Goal: Task Accomplishment & Management: Manage account settings

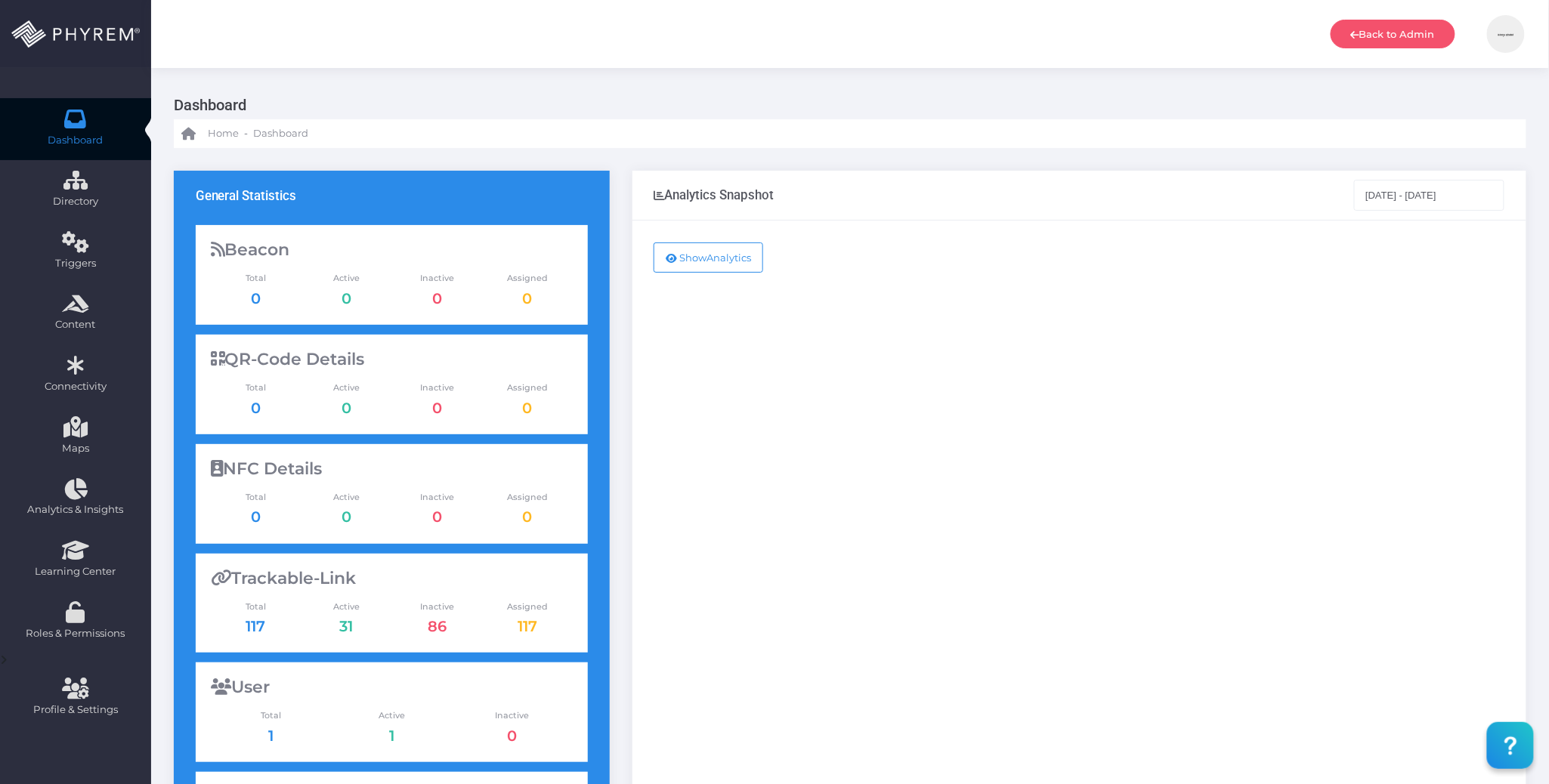
click at [797, 496] on div "Show Analytics" at bounding box center [1079, 615] width 894 height 789
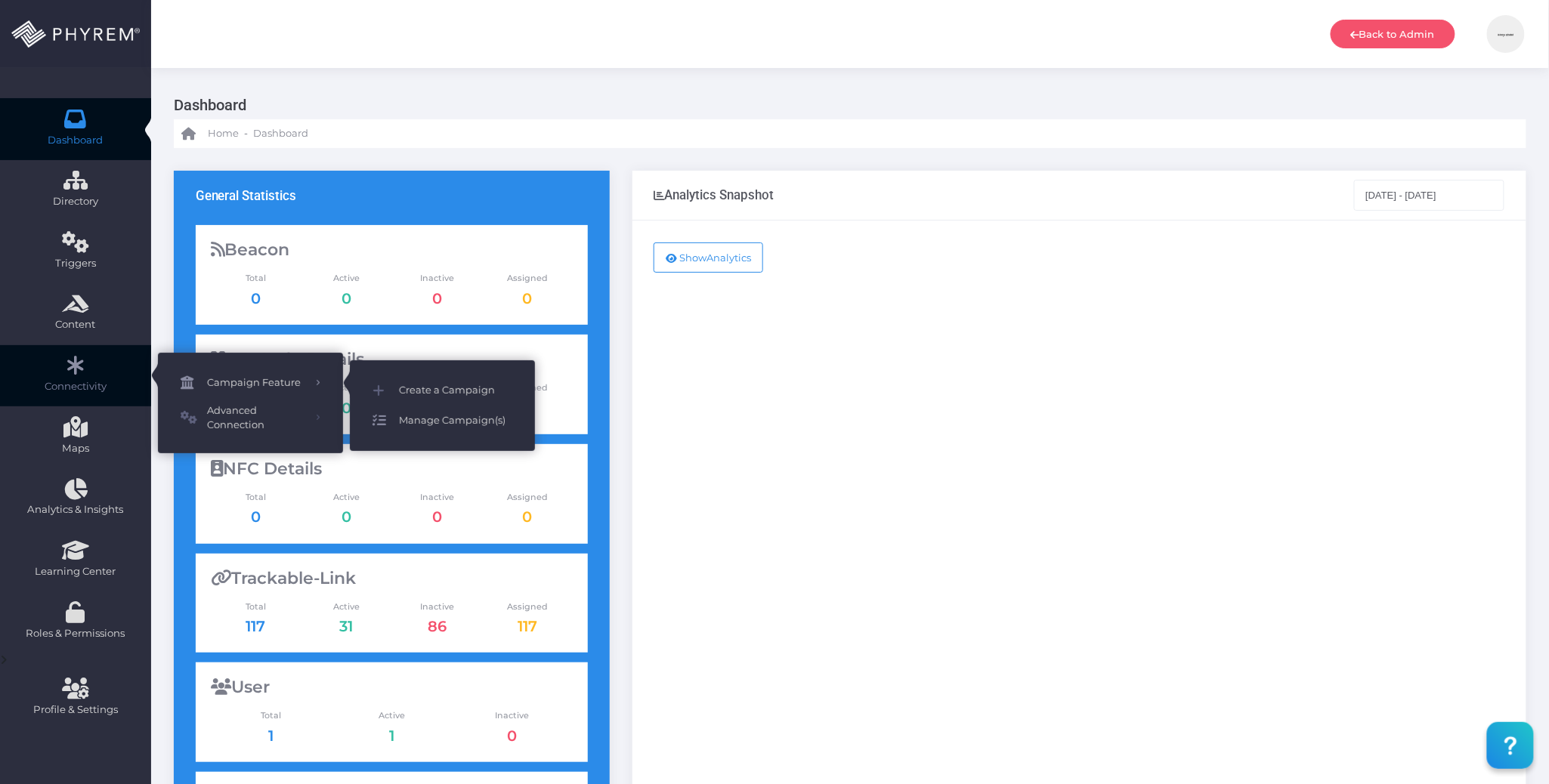
click at [467, 421] on span "Manage Campaign(s)" at bounding box center [455, 420] width 113 height 19
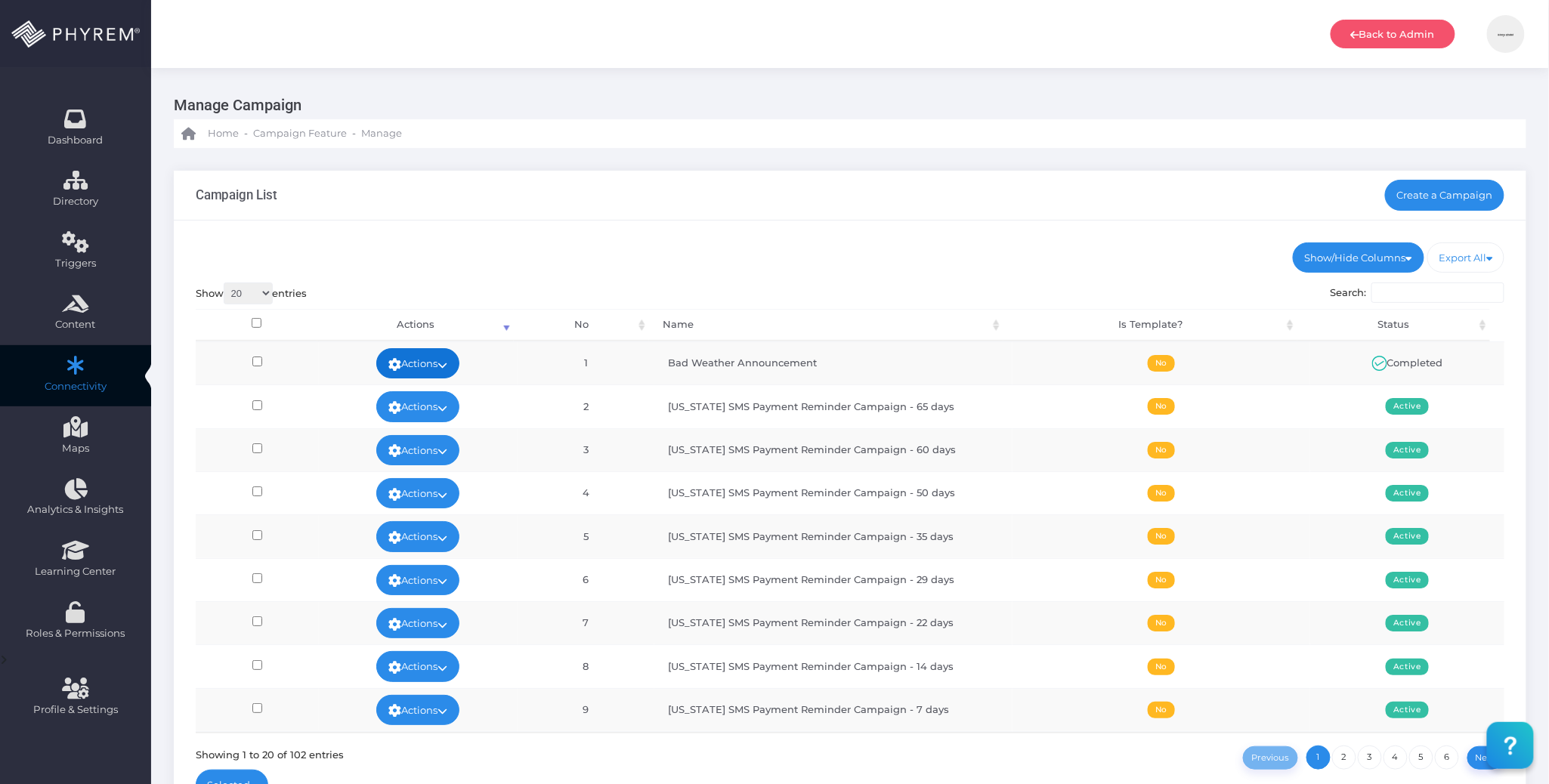
click at [457, 354] on link "Actions" at bounding box center [417, 364] width 83 height 30
click at [432, 398] on link "View" at bounding box center [413, 398] width 98 height 28
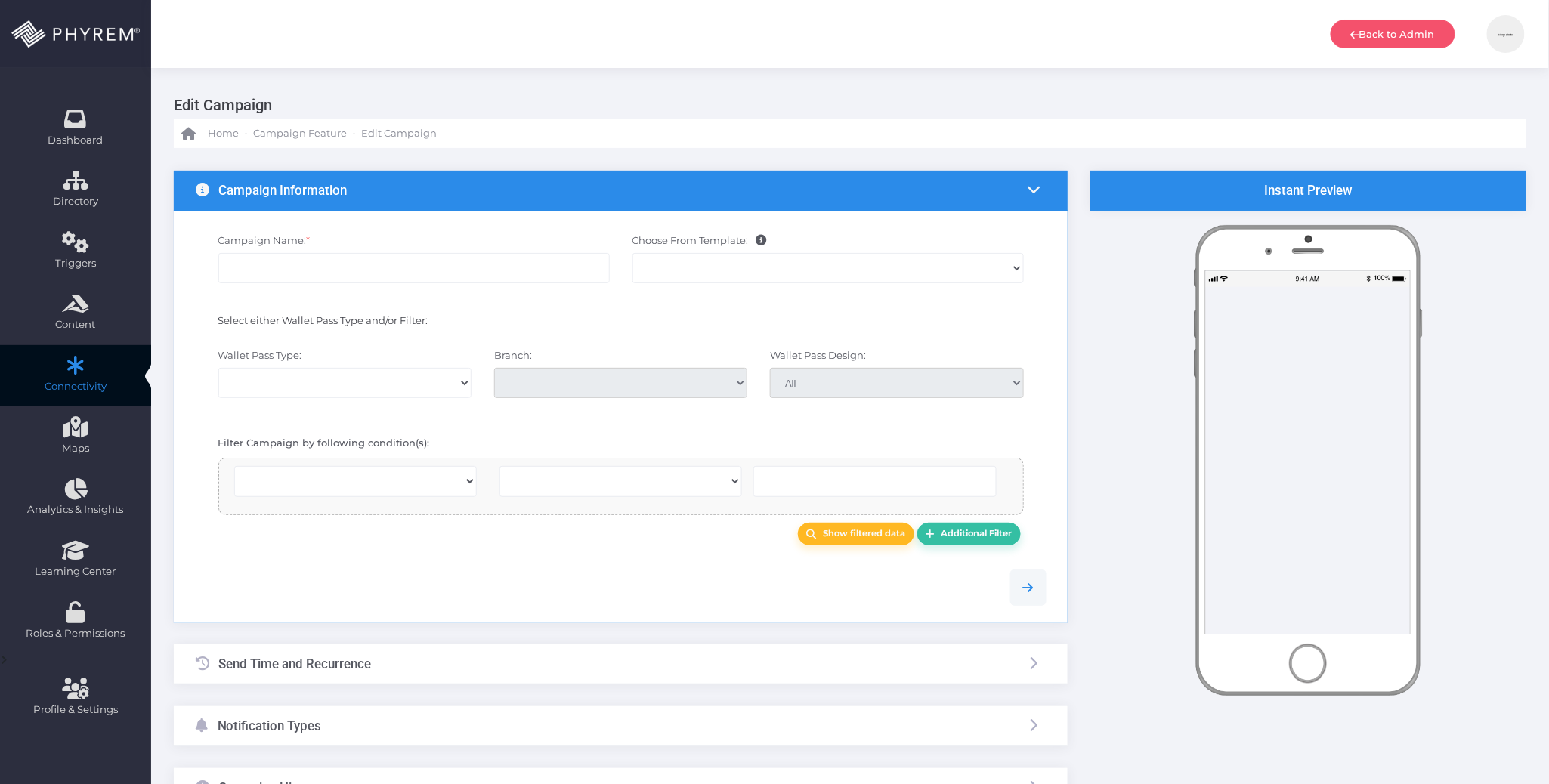
select select
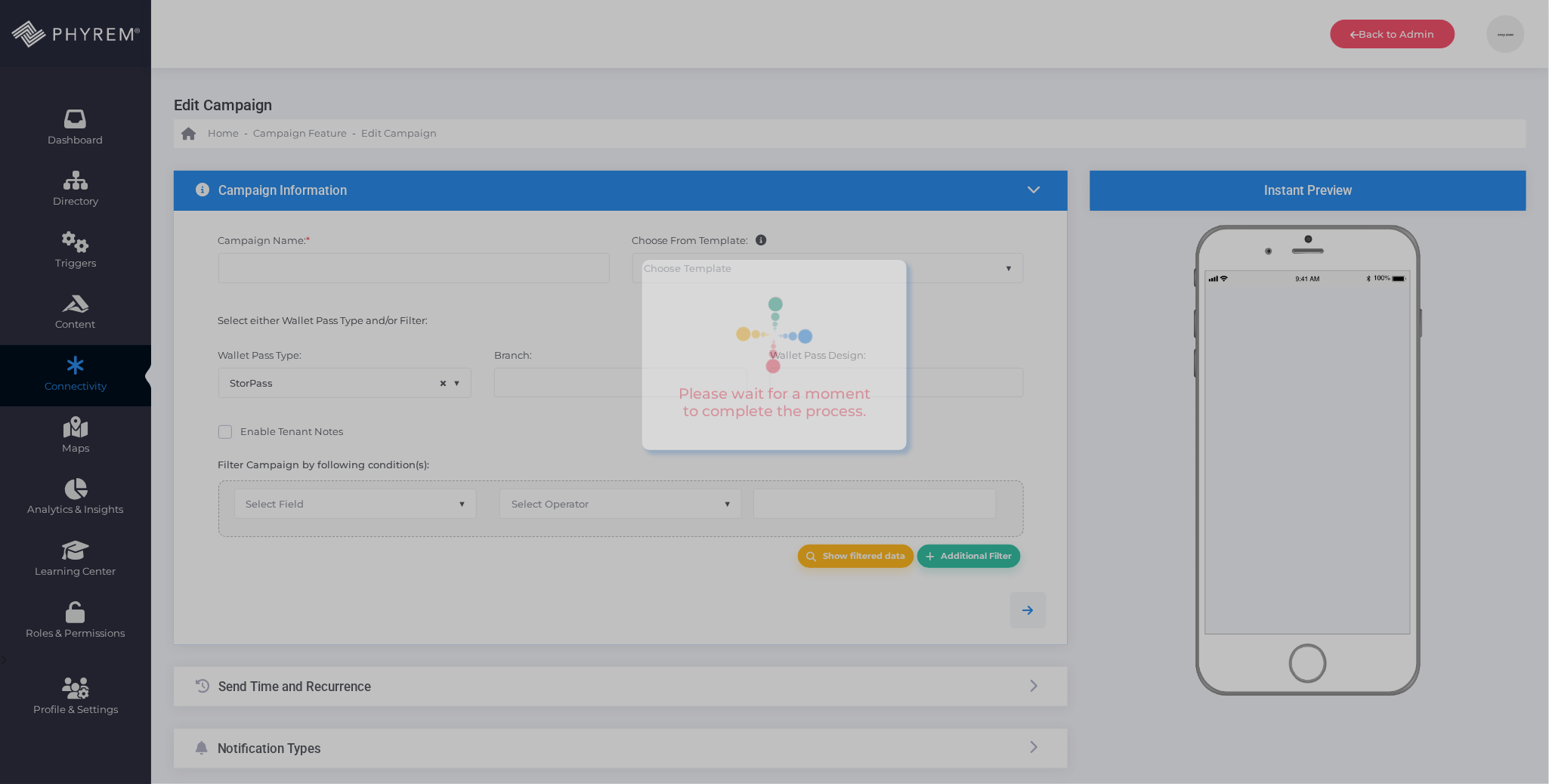
type input "Bad Weather Announcement"
select select "15"
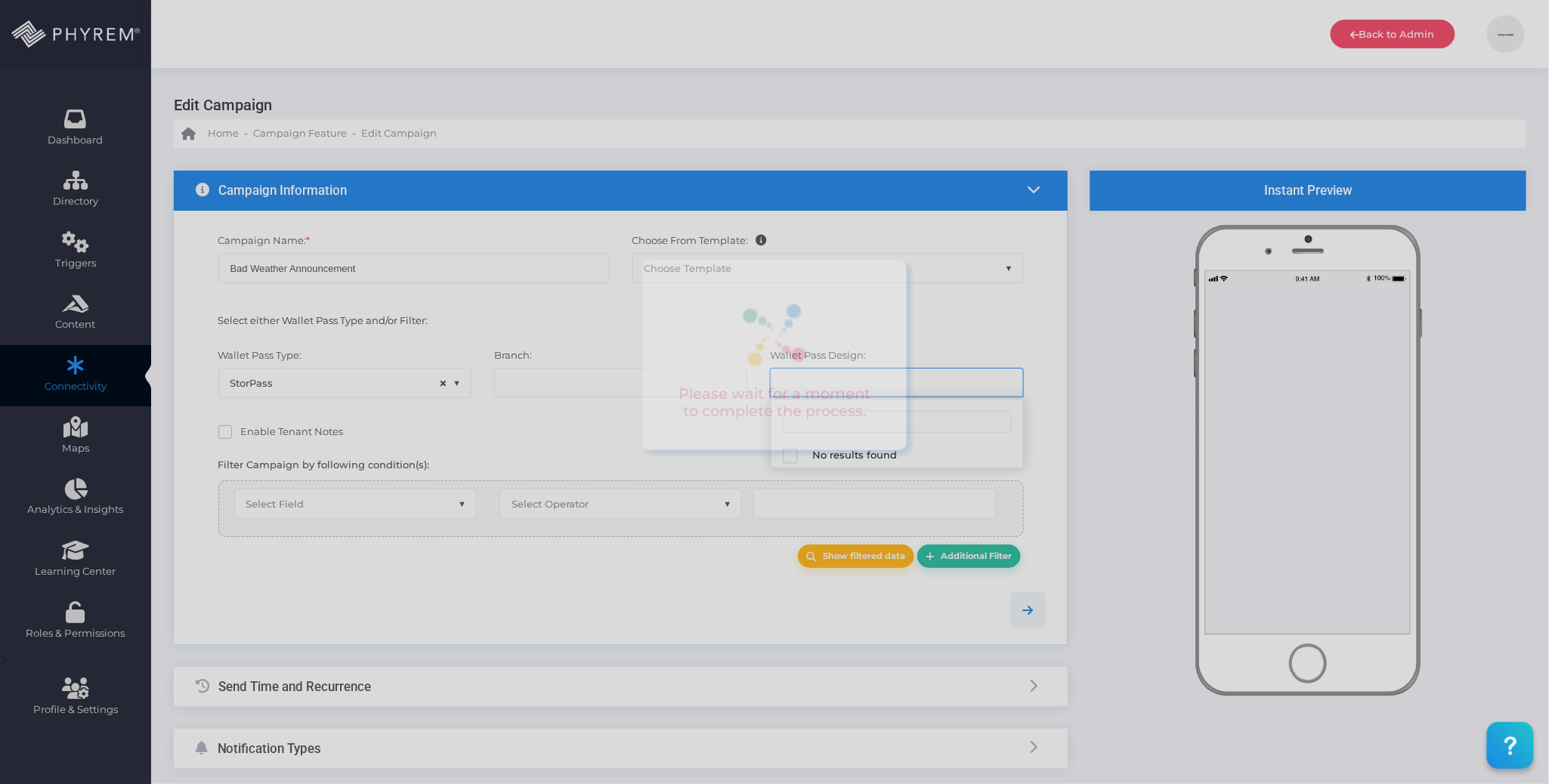
select select "658"
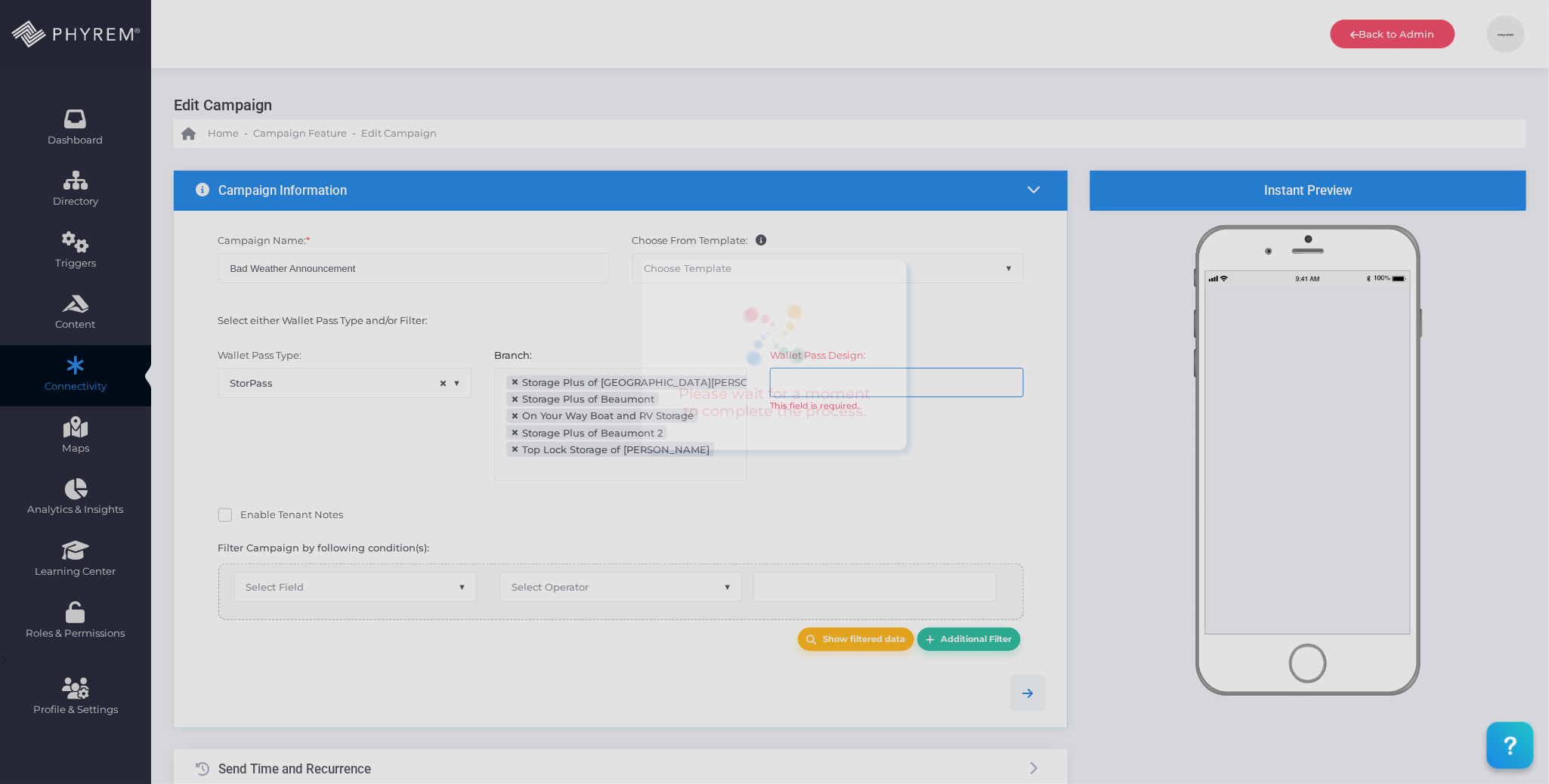
select select "equals"
select select "2207"
select select "pr_wallet_users.user_pass_status"
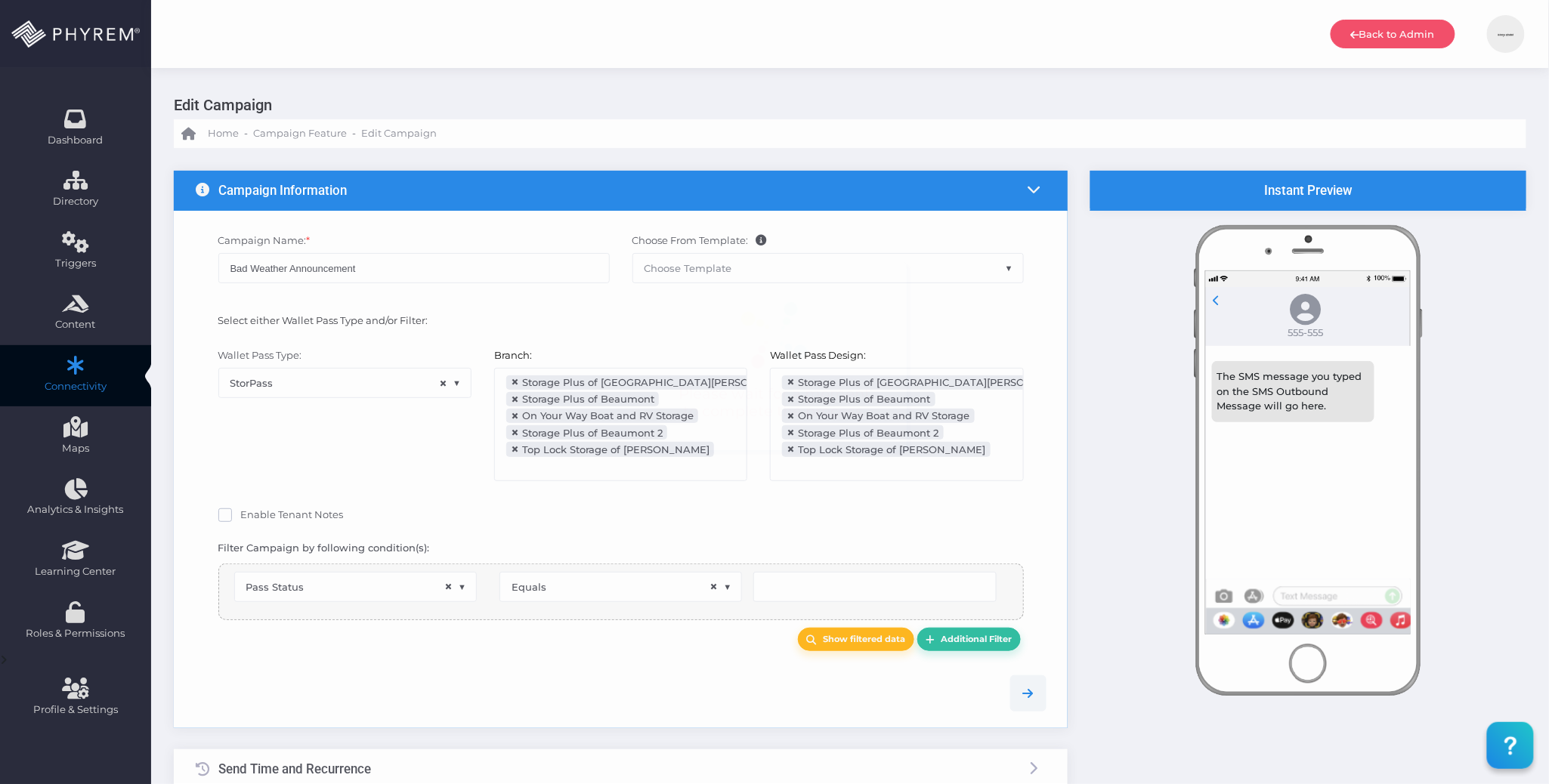
scroll to position [121, 0]
type input "Created"
select select "pr_wallet_users.voided"
select select "equals"
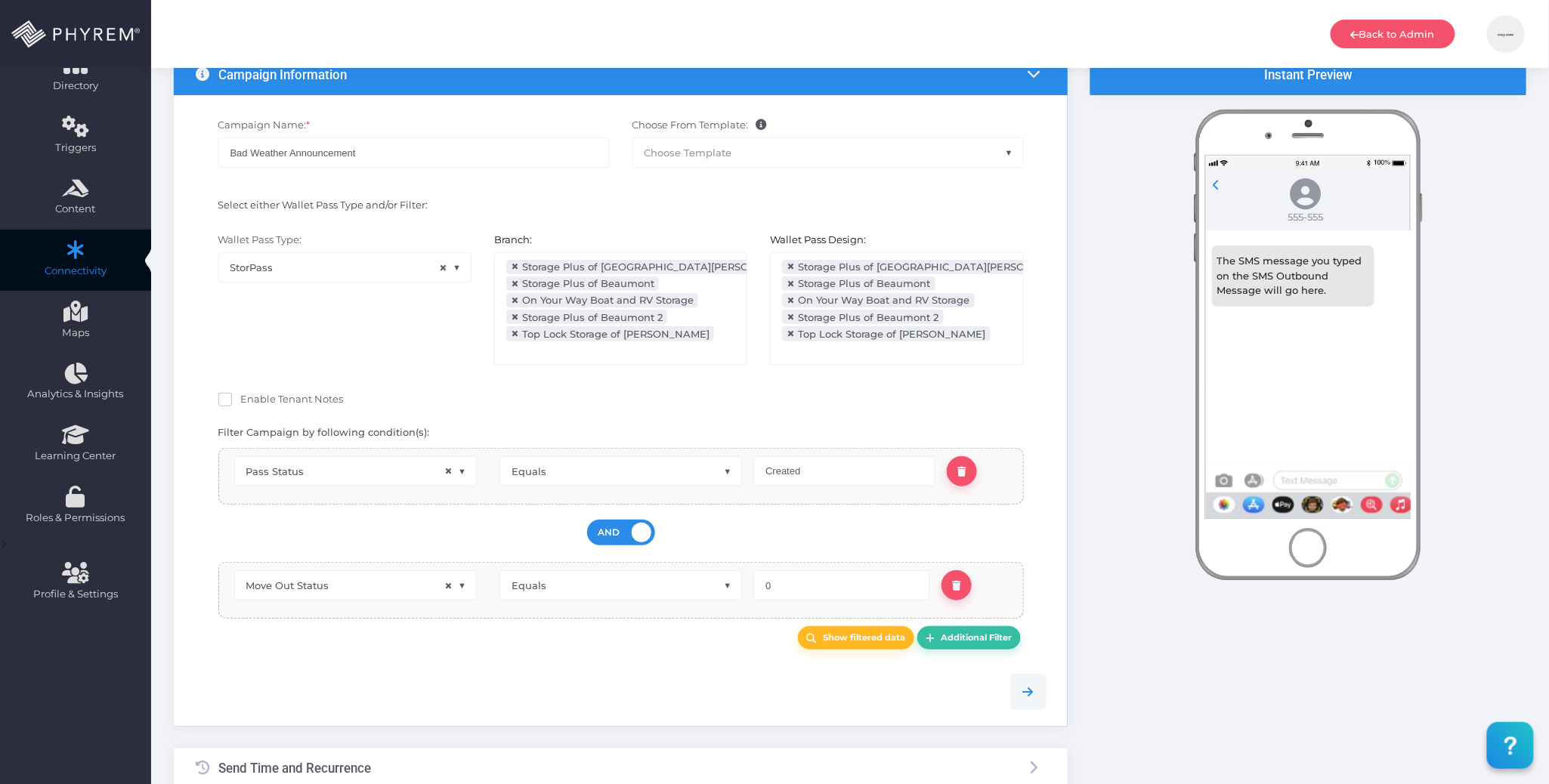
scroll to position [0, 0]
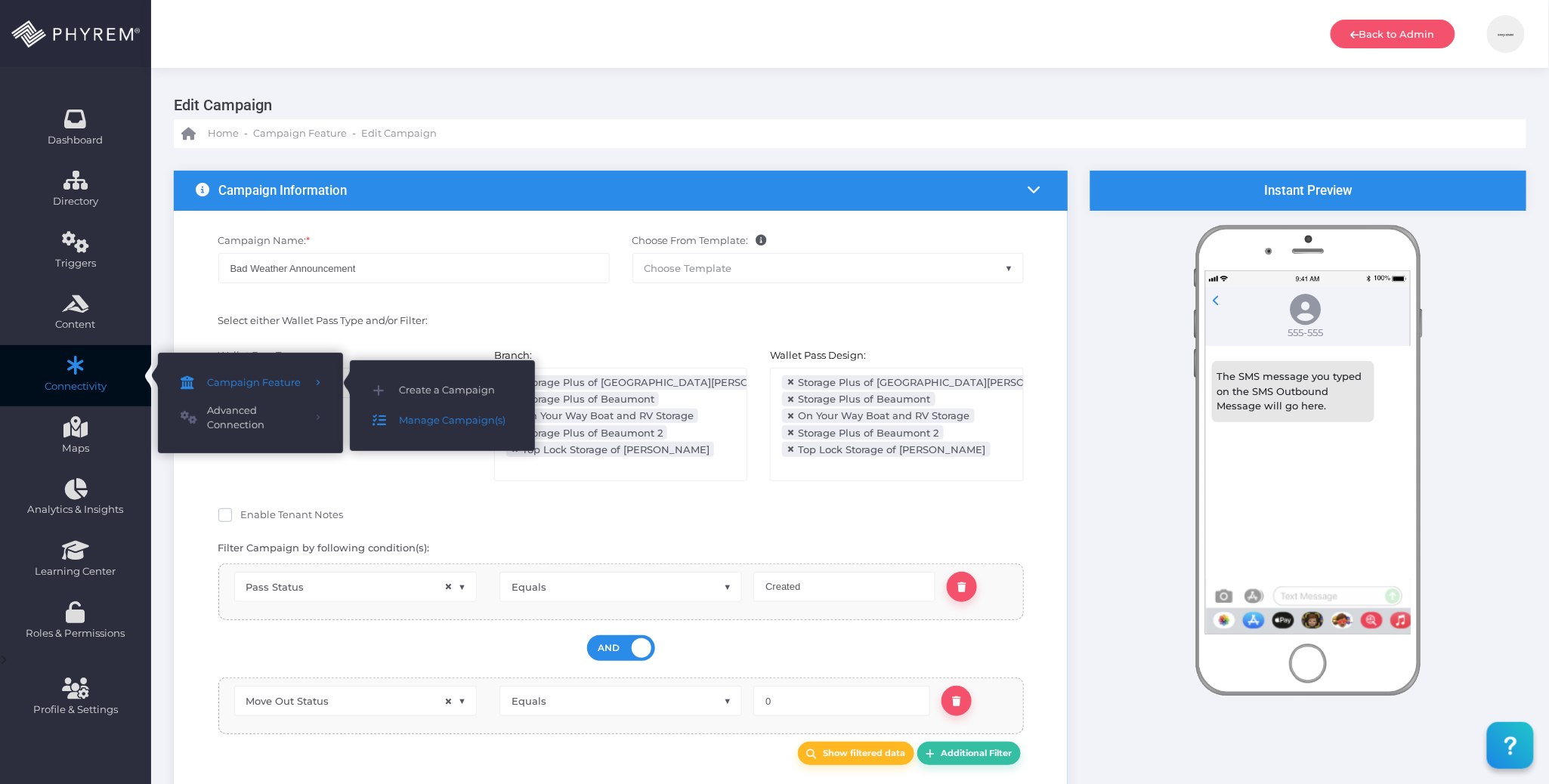
drag, startPoint x: 426, startPoint y: 419, endPoint x: 454, endPoint y: 405, distance: 31.3
click at [427, 419] on span "Manage Campaign(s)" at bounding box center [455, 420] width 113 height 19
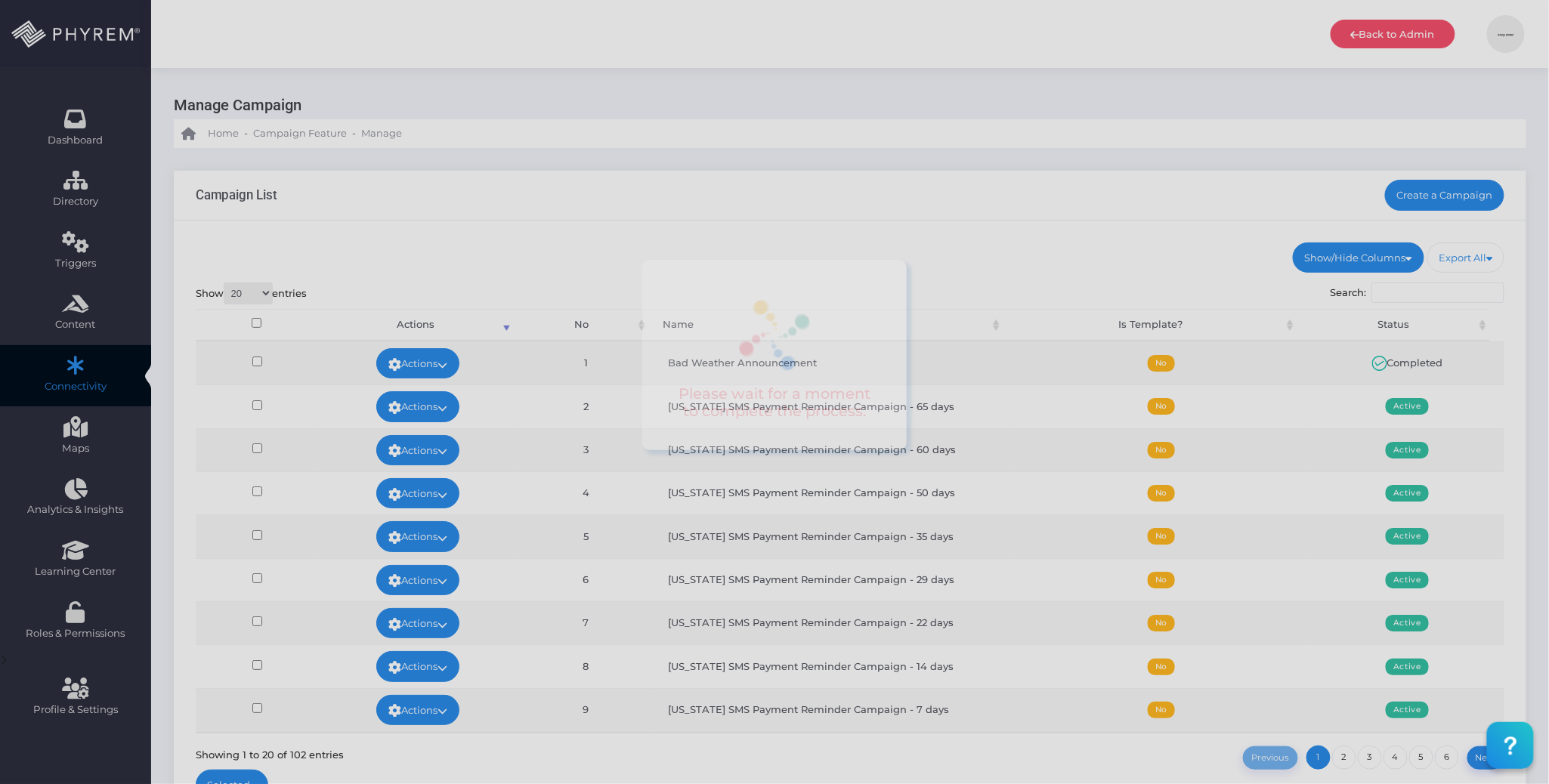
drag, startPoint x: 1086, startPoint y: 266, endPoint x: 1128, endPoint y: 271, distance: 42.3
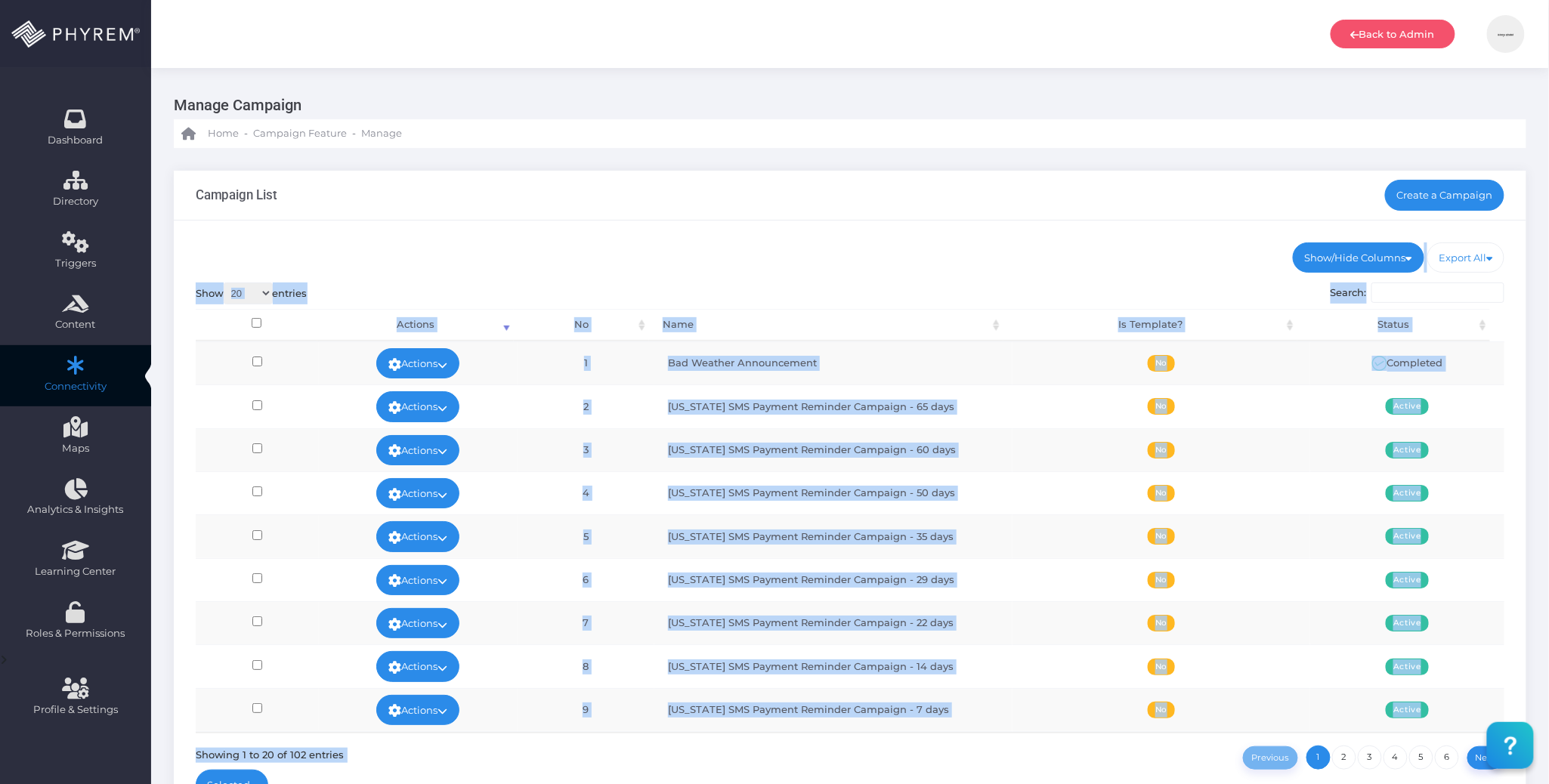
click at [1404, 293] on input "Search:" at bounding box center [1438, 292] width 133 height 21
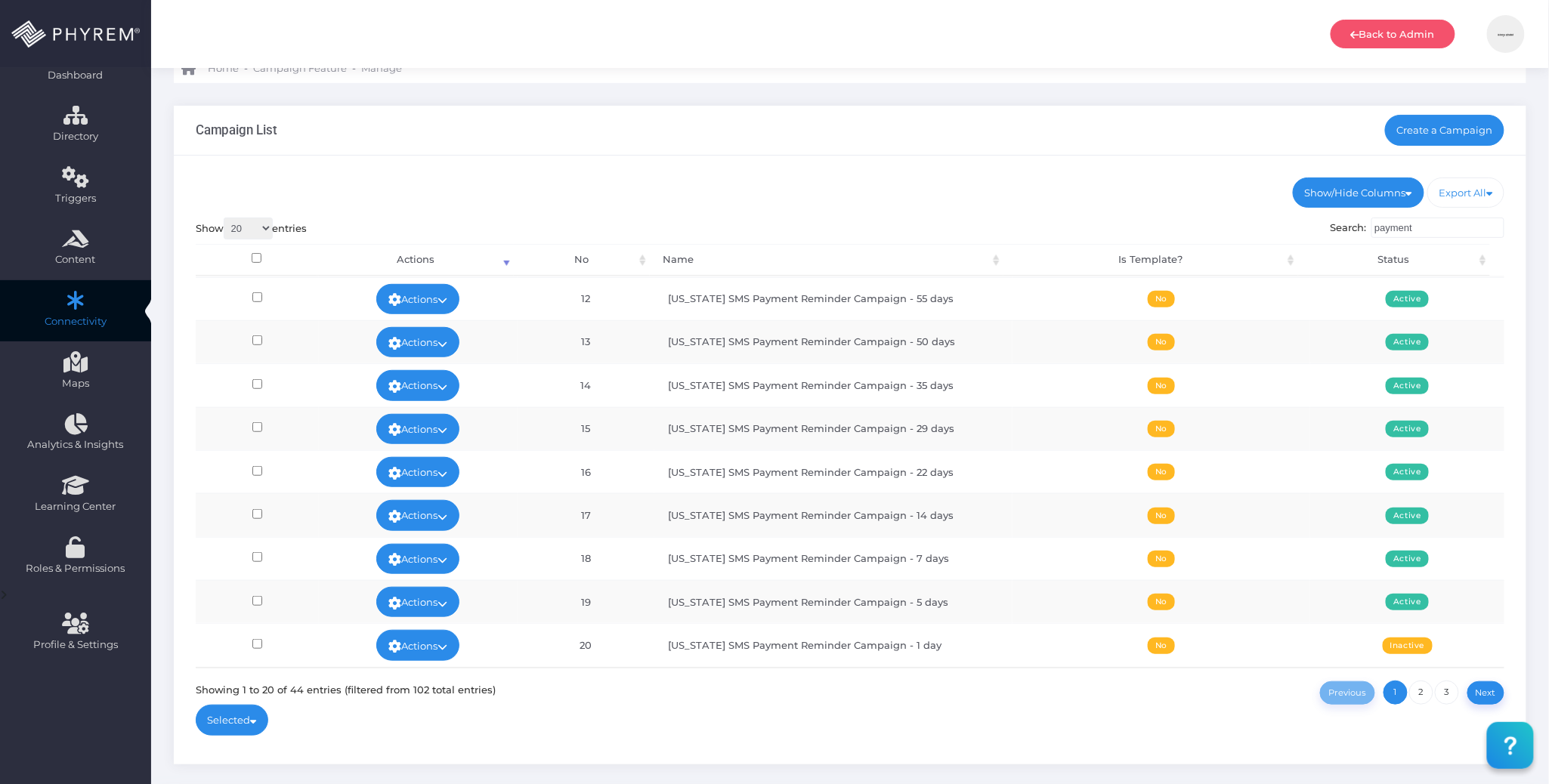
scroll to position [134, 0]
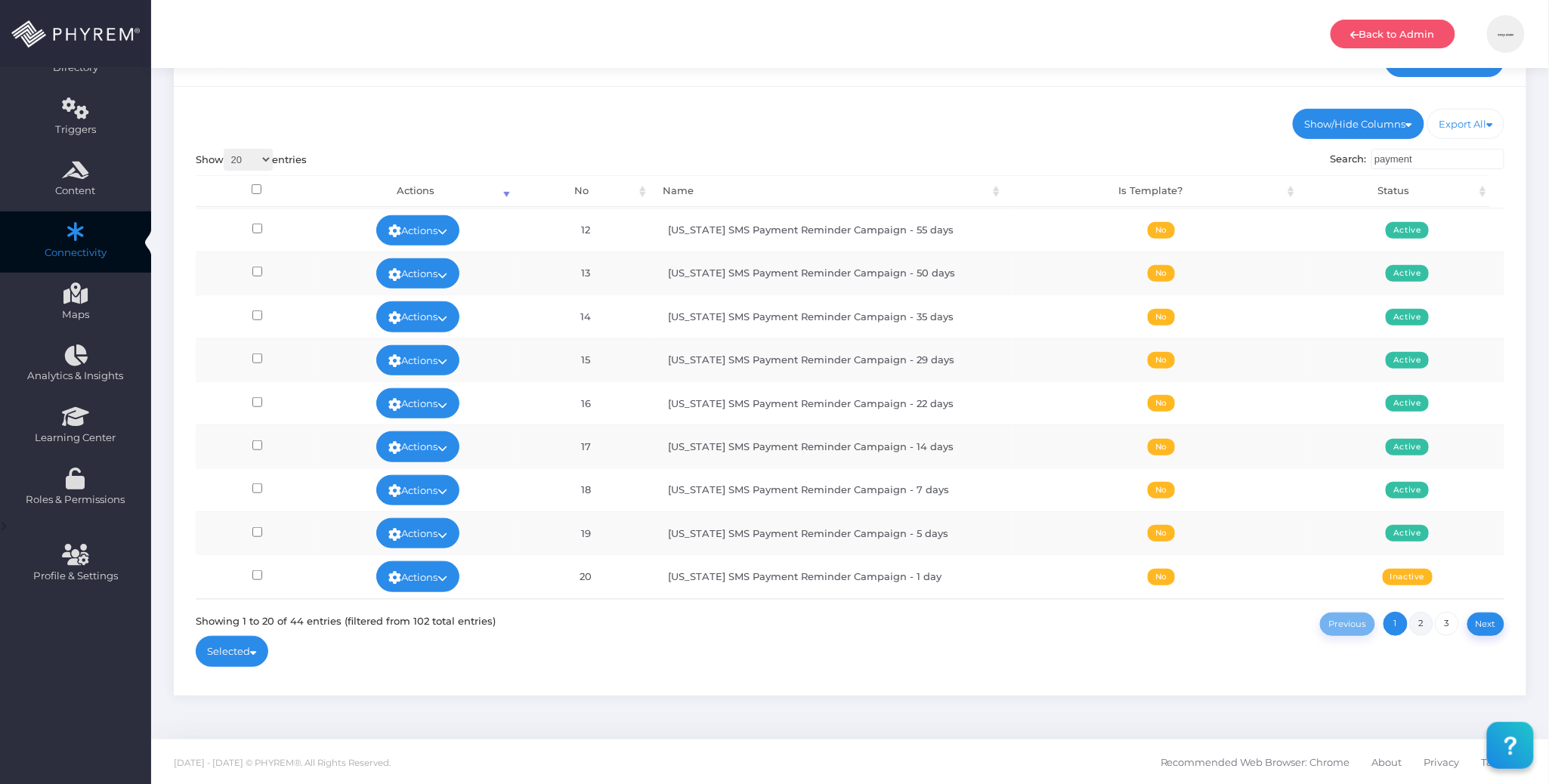
type input "payment"
click at [1418, 622] on link "2" at bounding box center [1422, 624] width 24 height 24
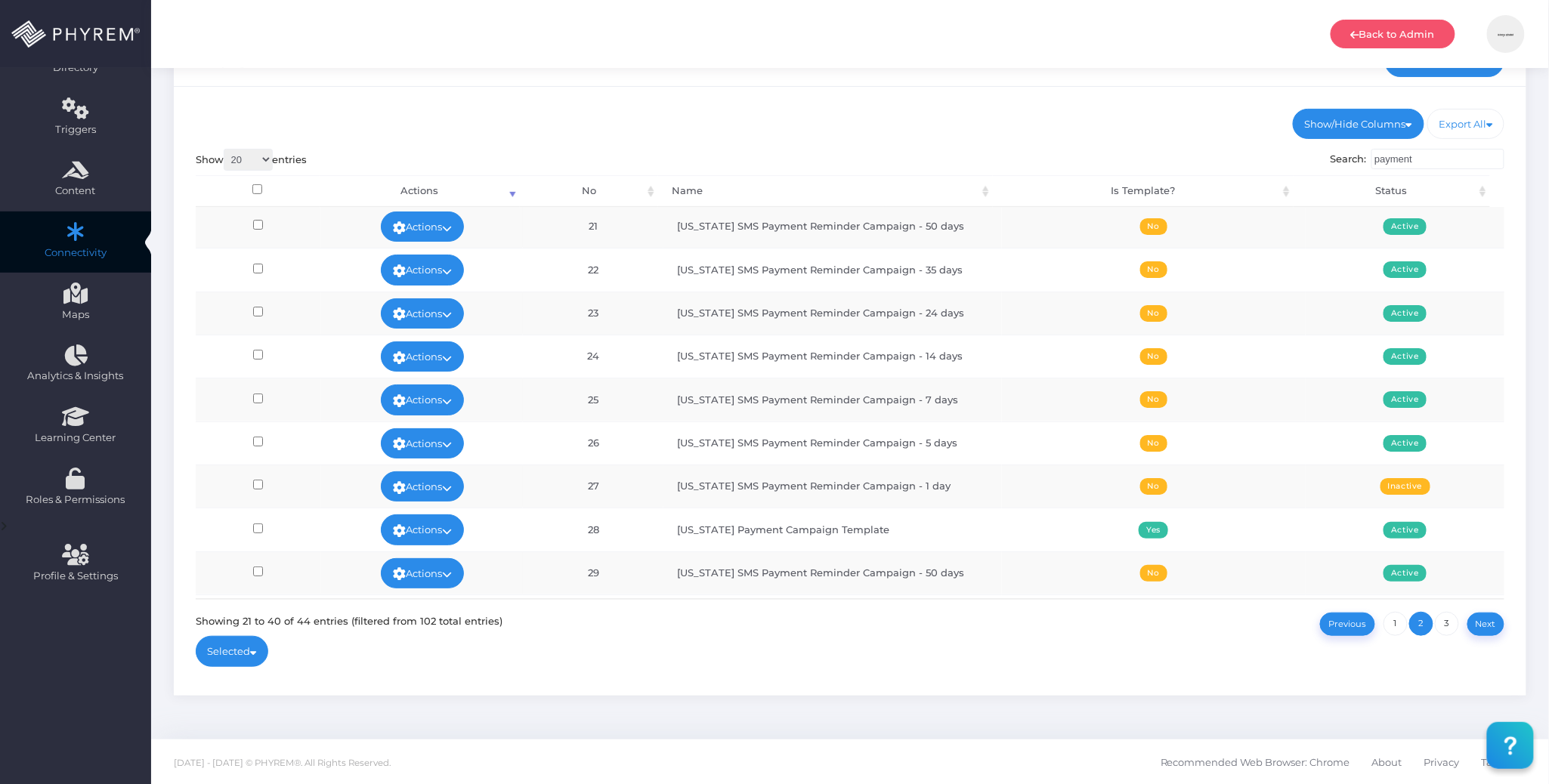
scroll to position [0, 0]
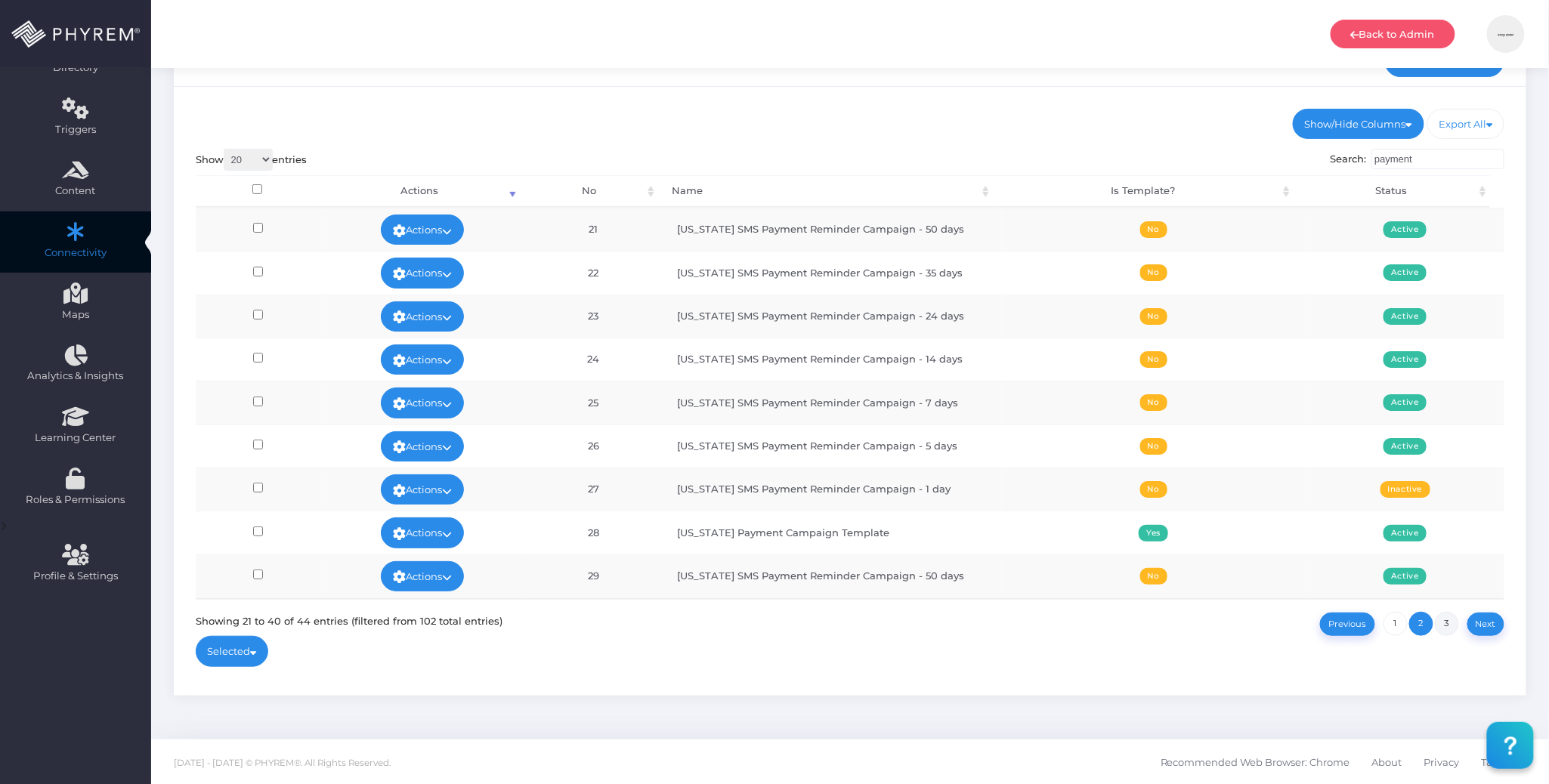
click at [1448, 621] on link "3" at bounding box center [1447, 624] width 24 height 24
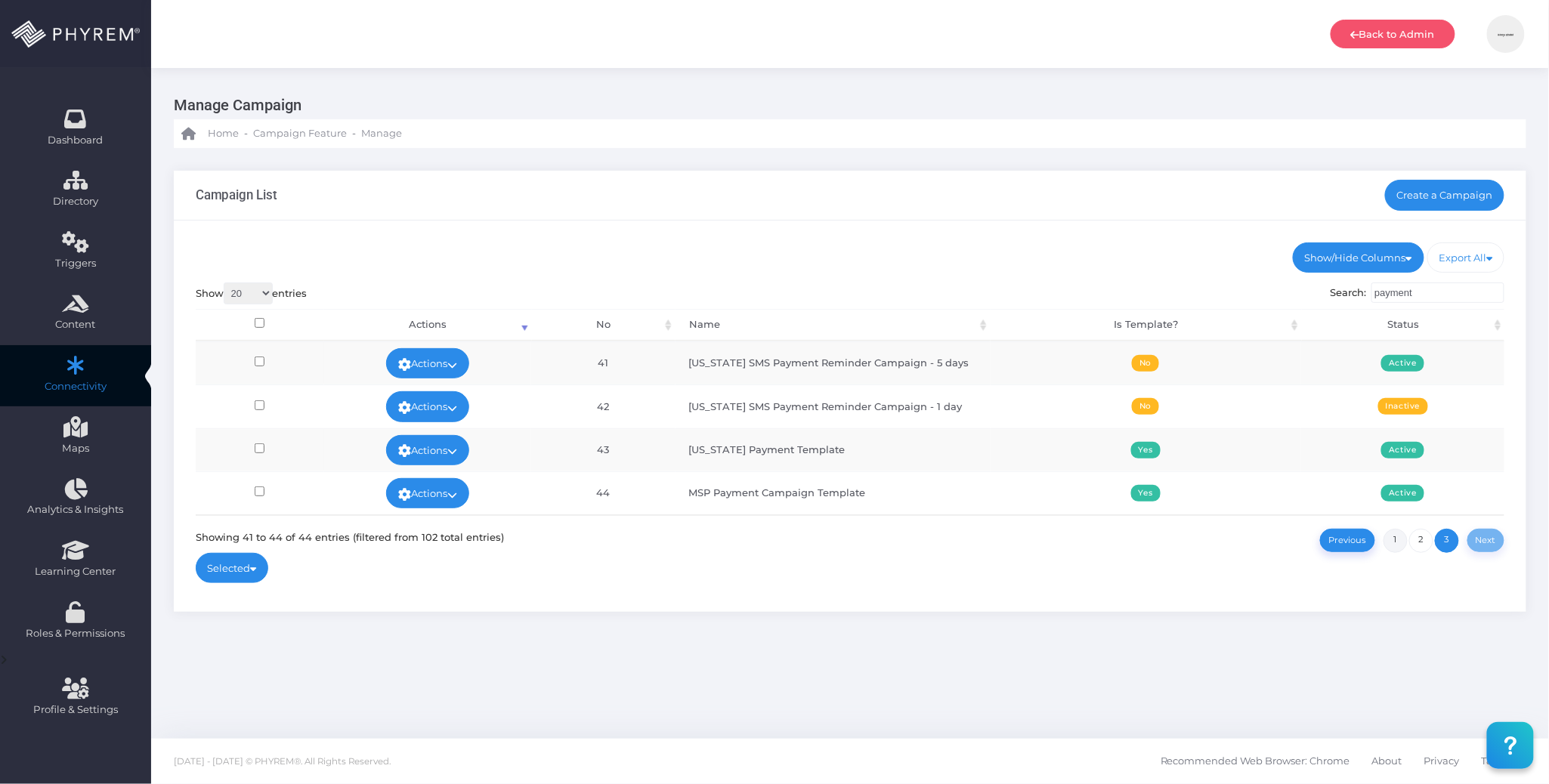
click at [1397, 539] on link "1" at bounding box center [1396, 541] width 24 height 24
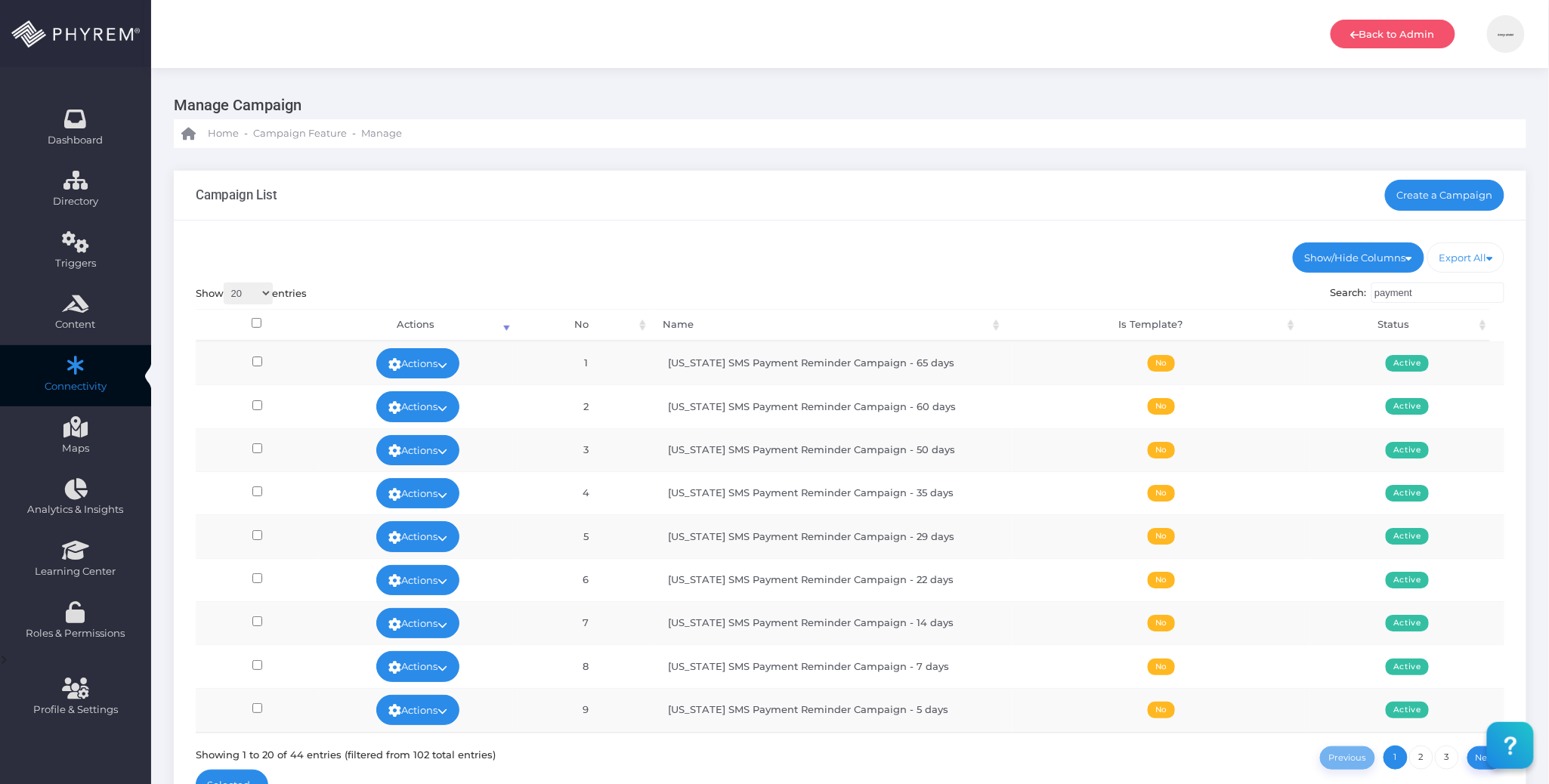
click at [266, 297] on select "20 100 300 500 1,000" at bounding box center [248, 293] width 49 height 22
select select "300"
click at [225, 282] on select "20 100 300 500 1,000" at bounding box center [248, 293] width 49 height 22
click at [255, 323] on input "checkbox" at bounding box center [256, 323] width 10 height 10
checkbox input "true"
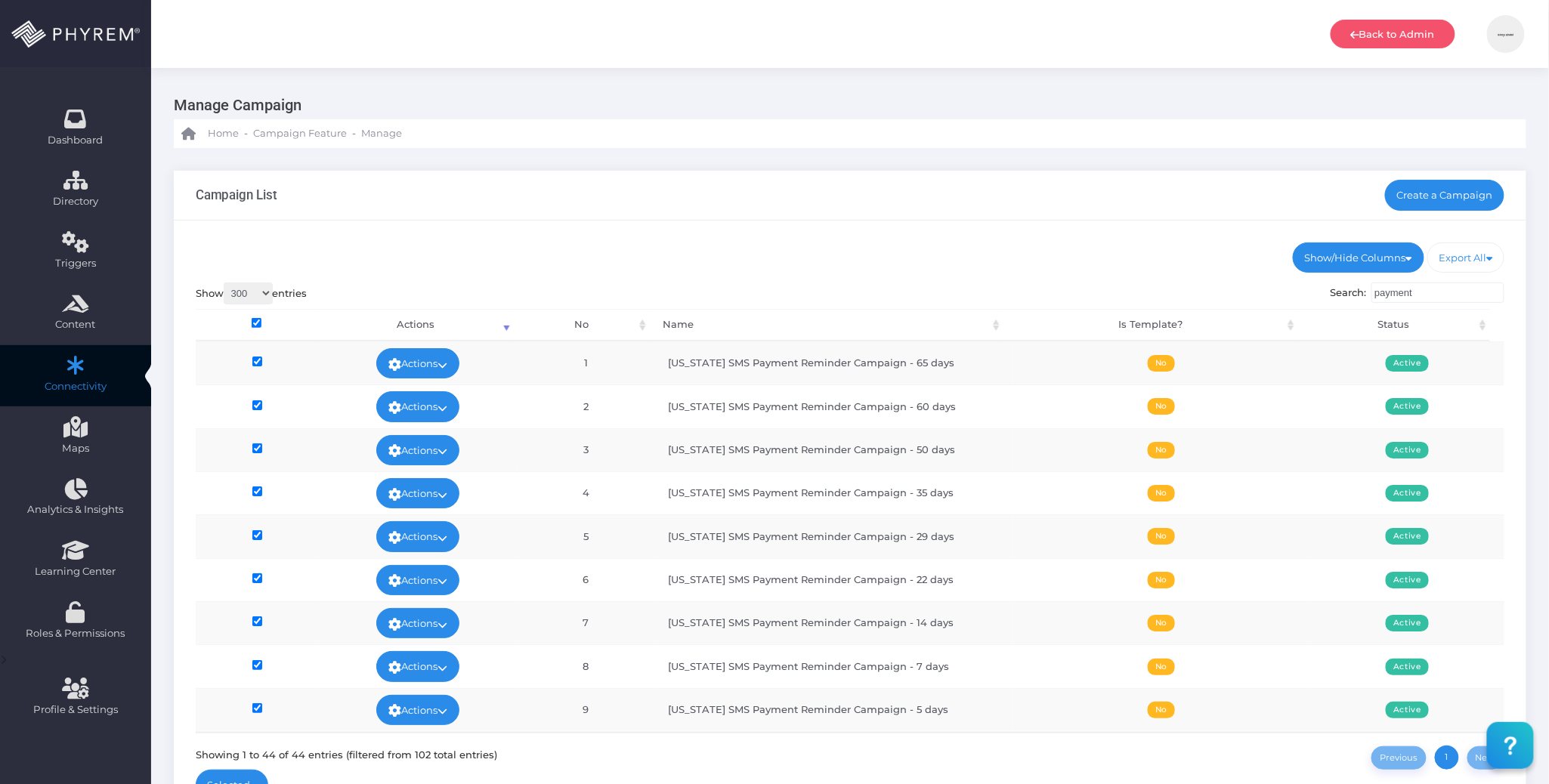
checkbox input"] "true"
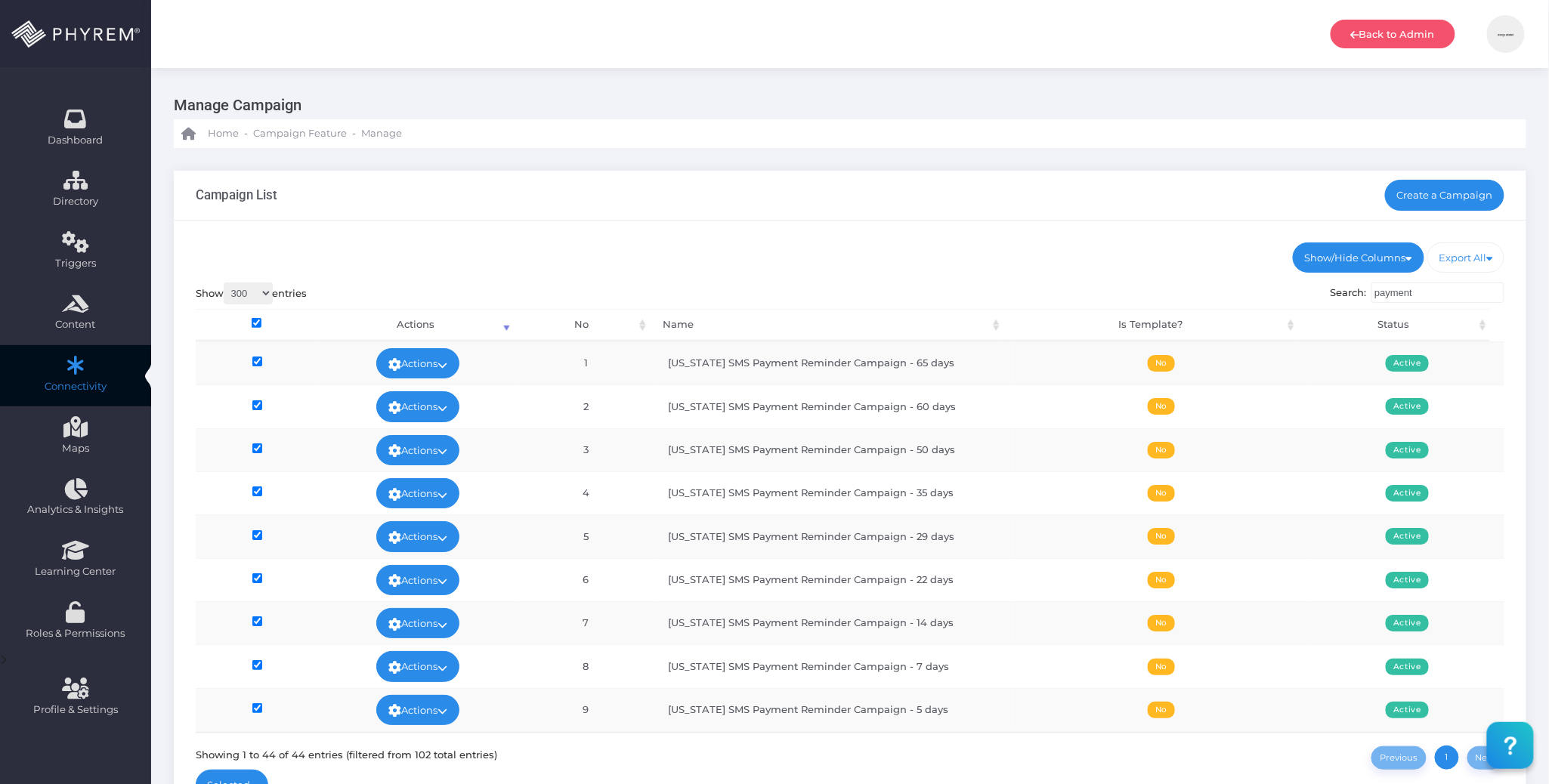
checkbox input"] "true"
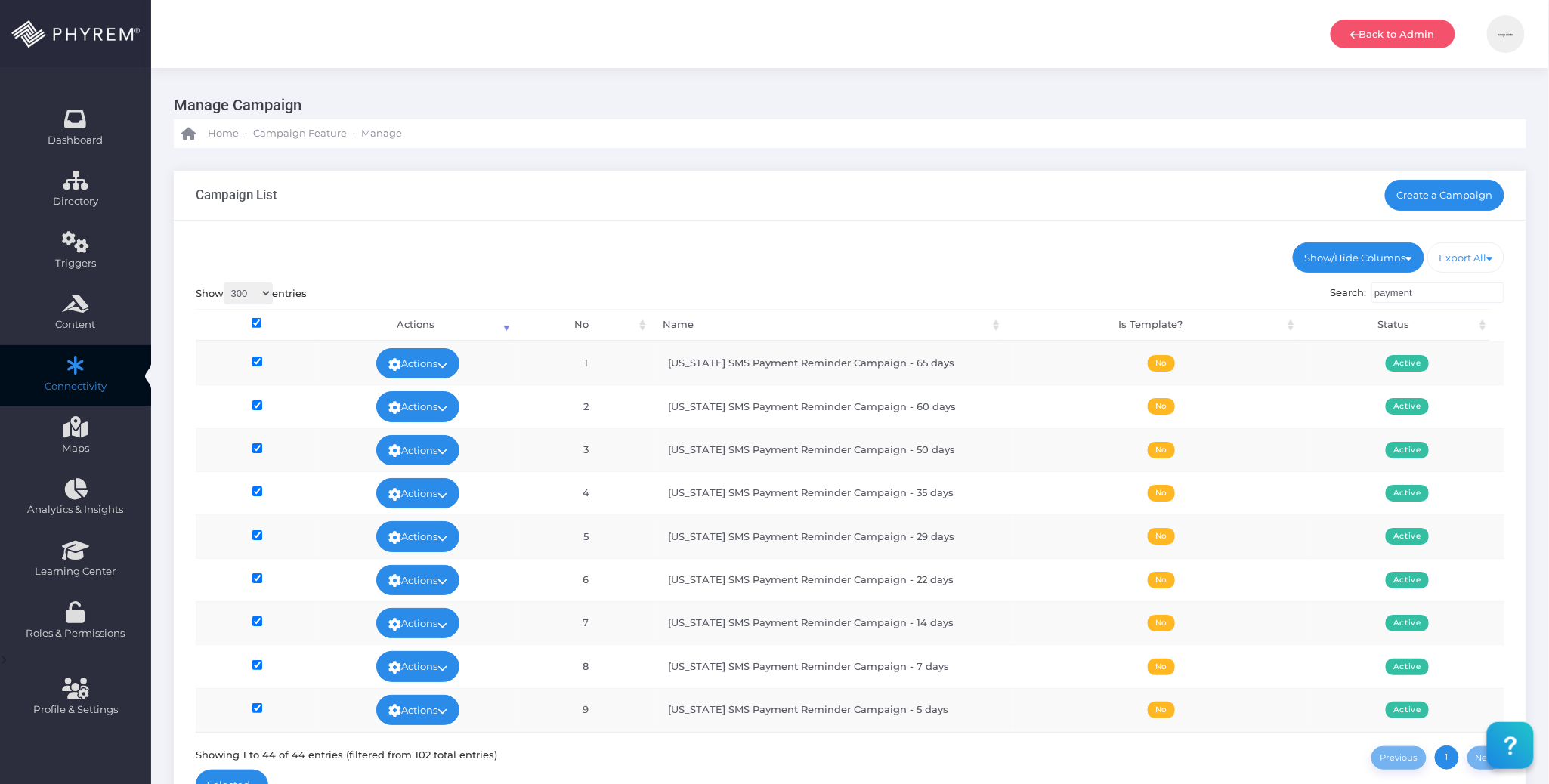
checkbox input"] "true"
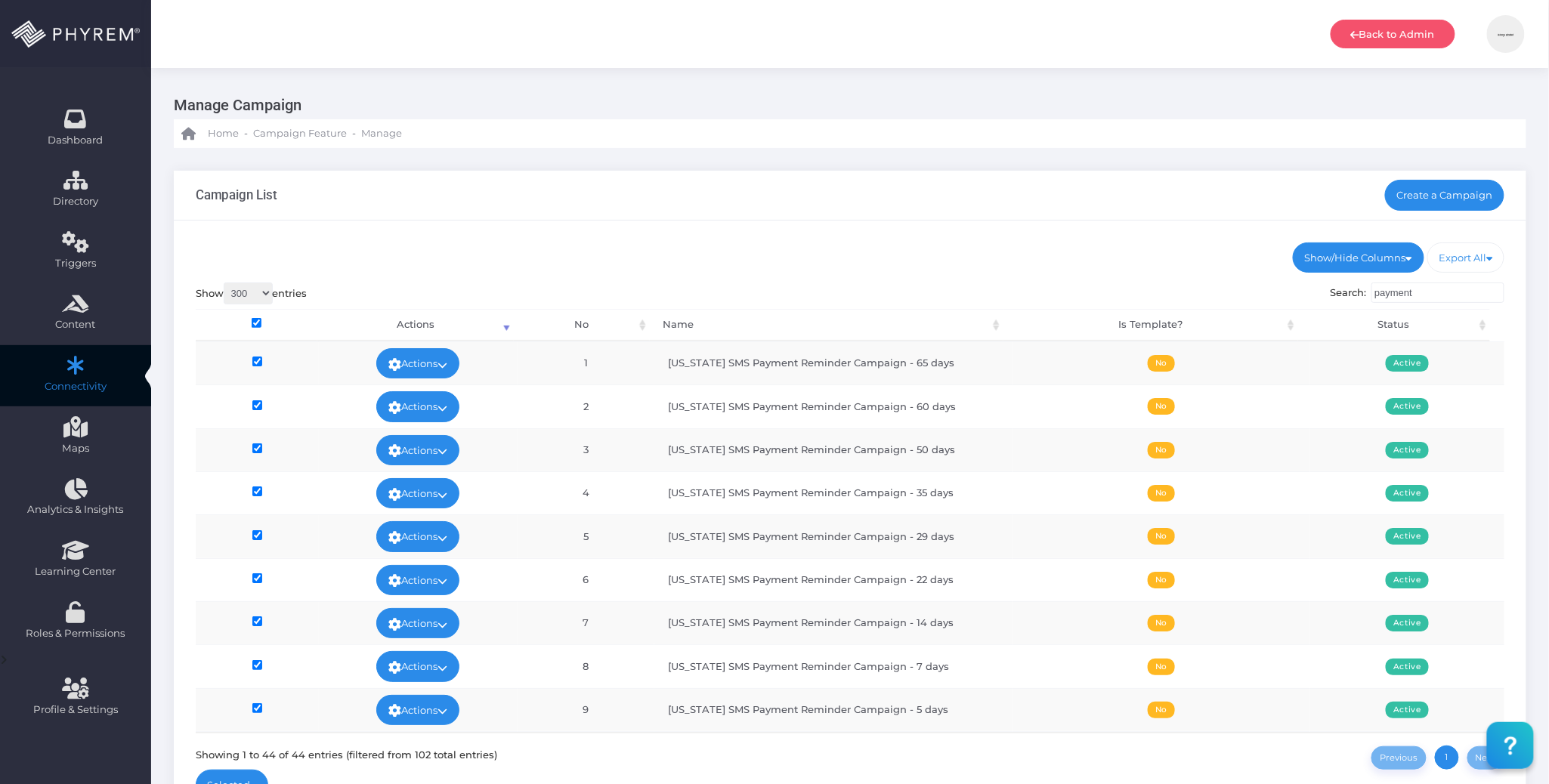
checkbox input"] "true"
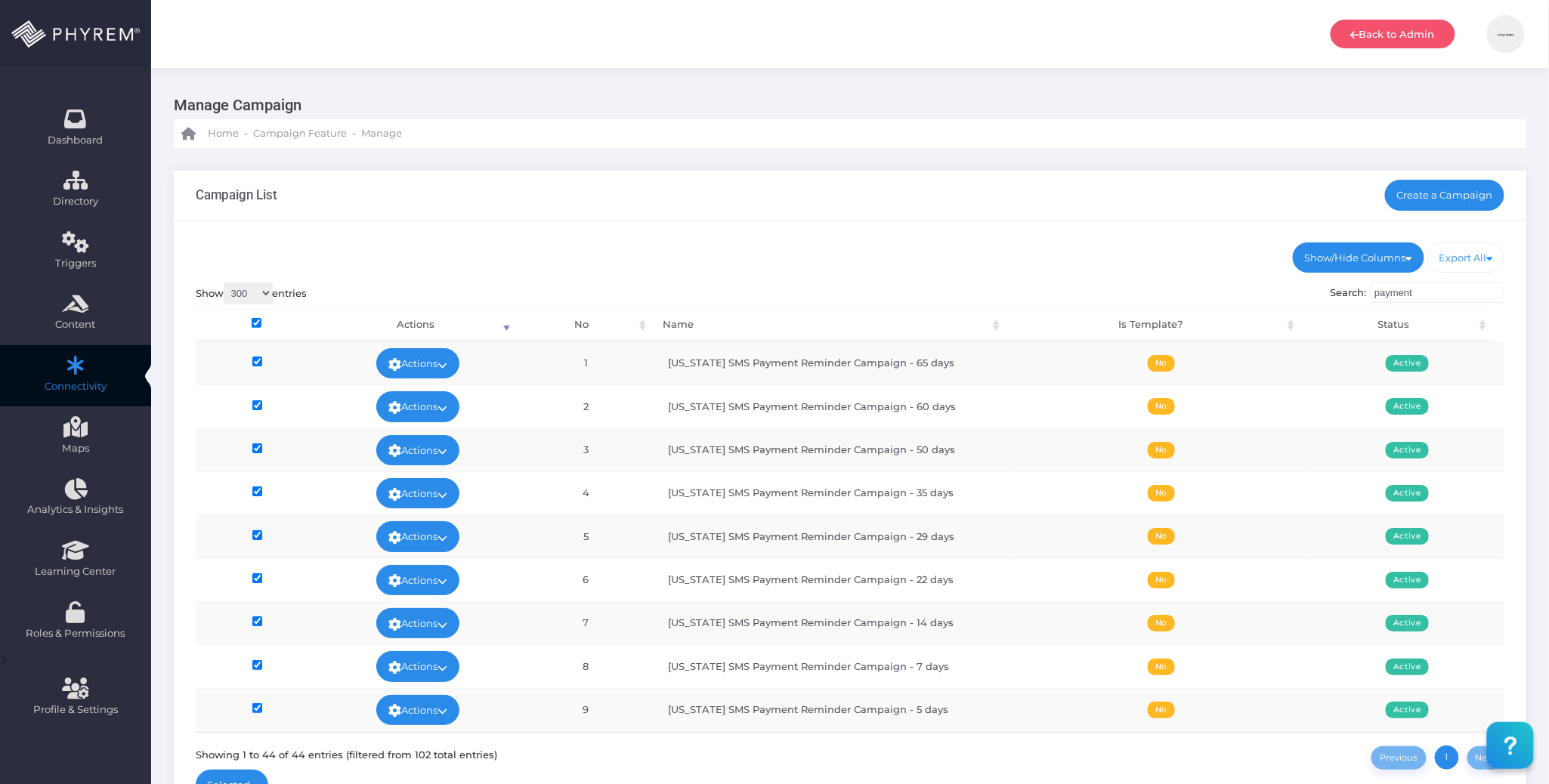
checkbox input"] "true"
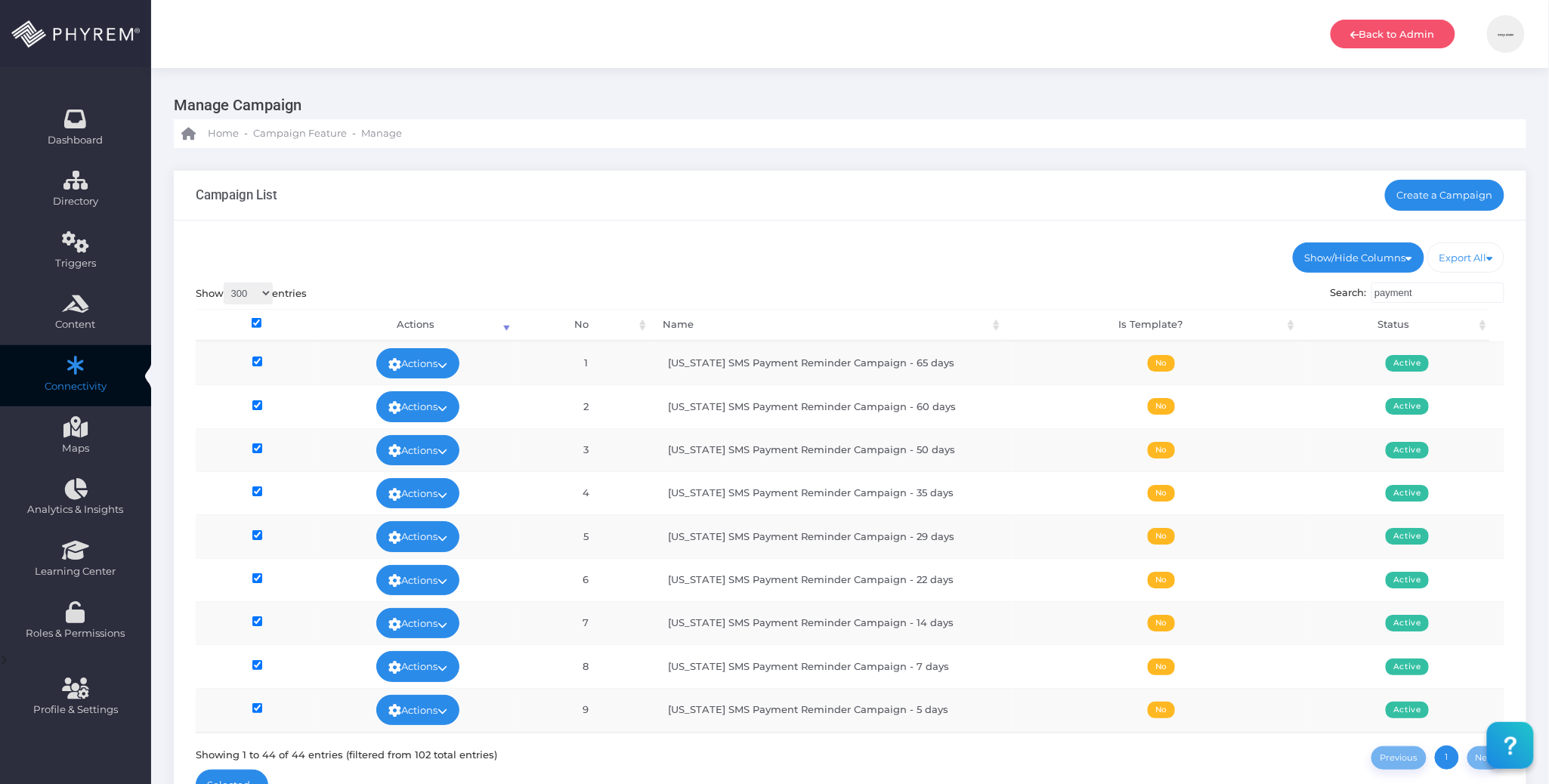
checkbox input"] "true"
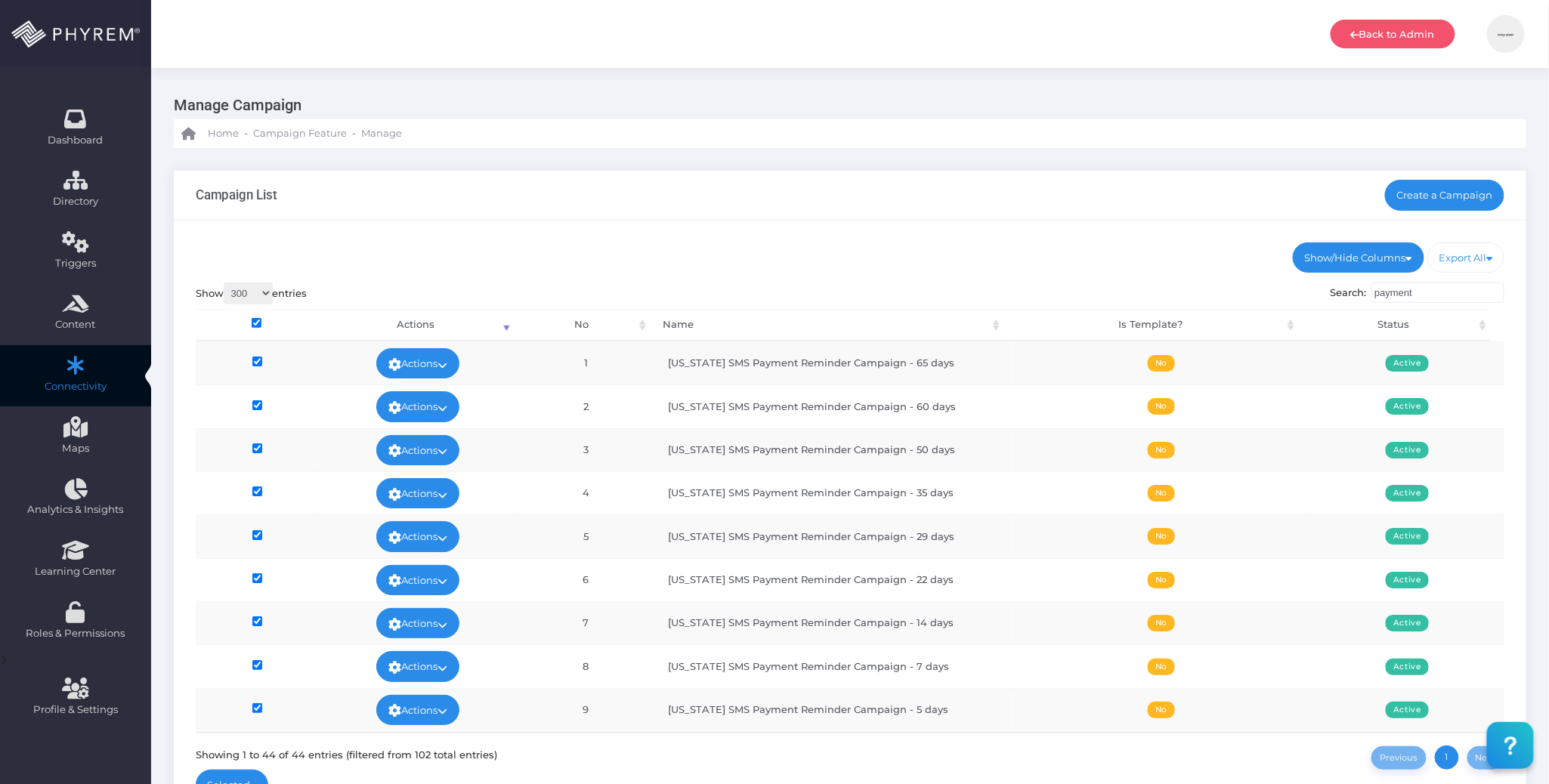
checkbox input"] "true"
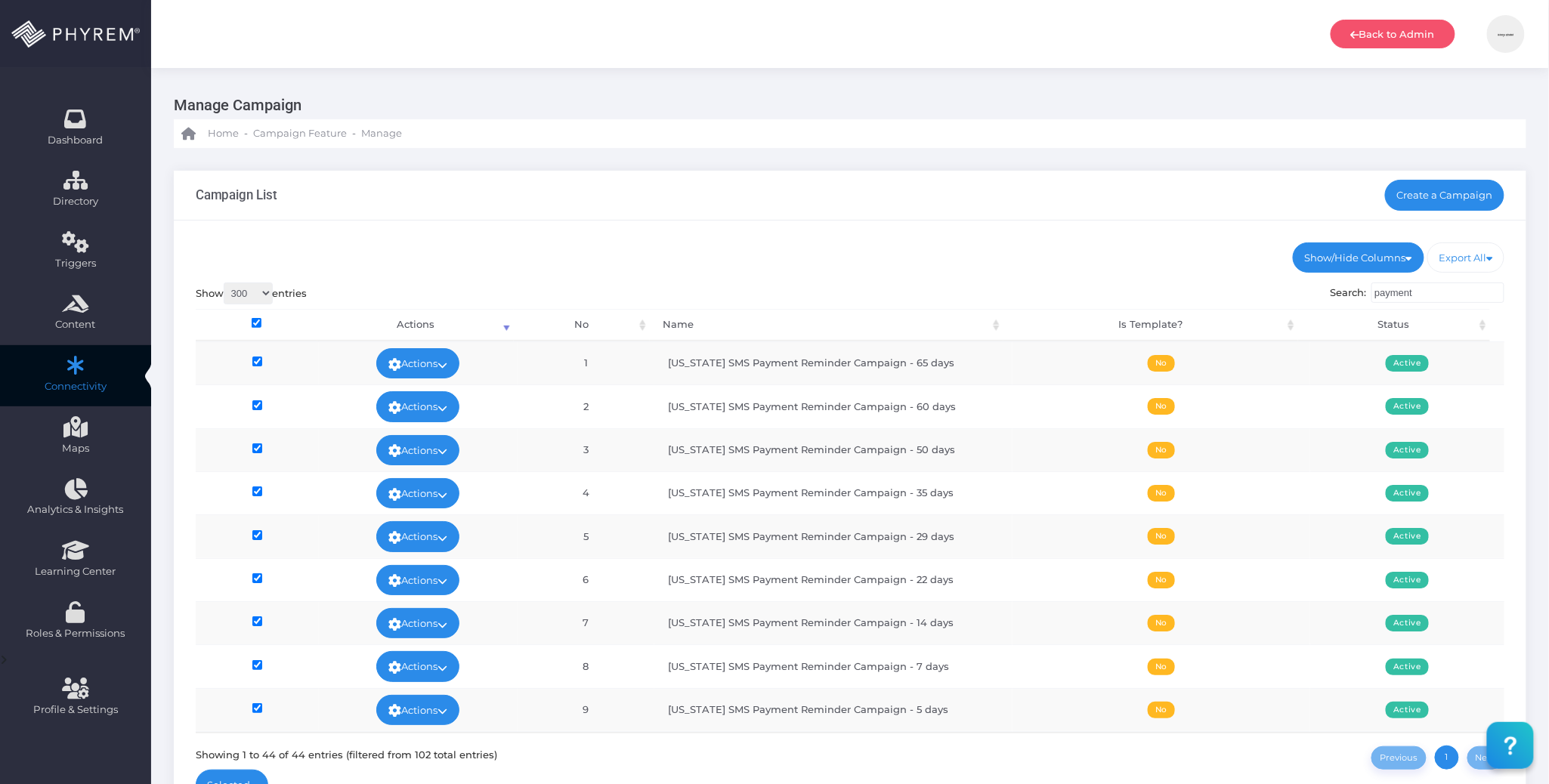
checkbox input"] "true"
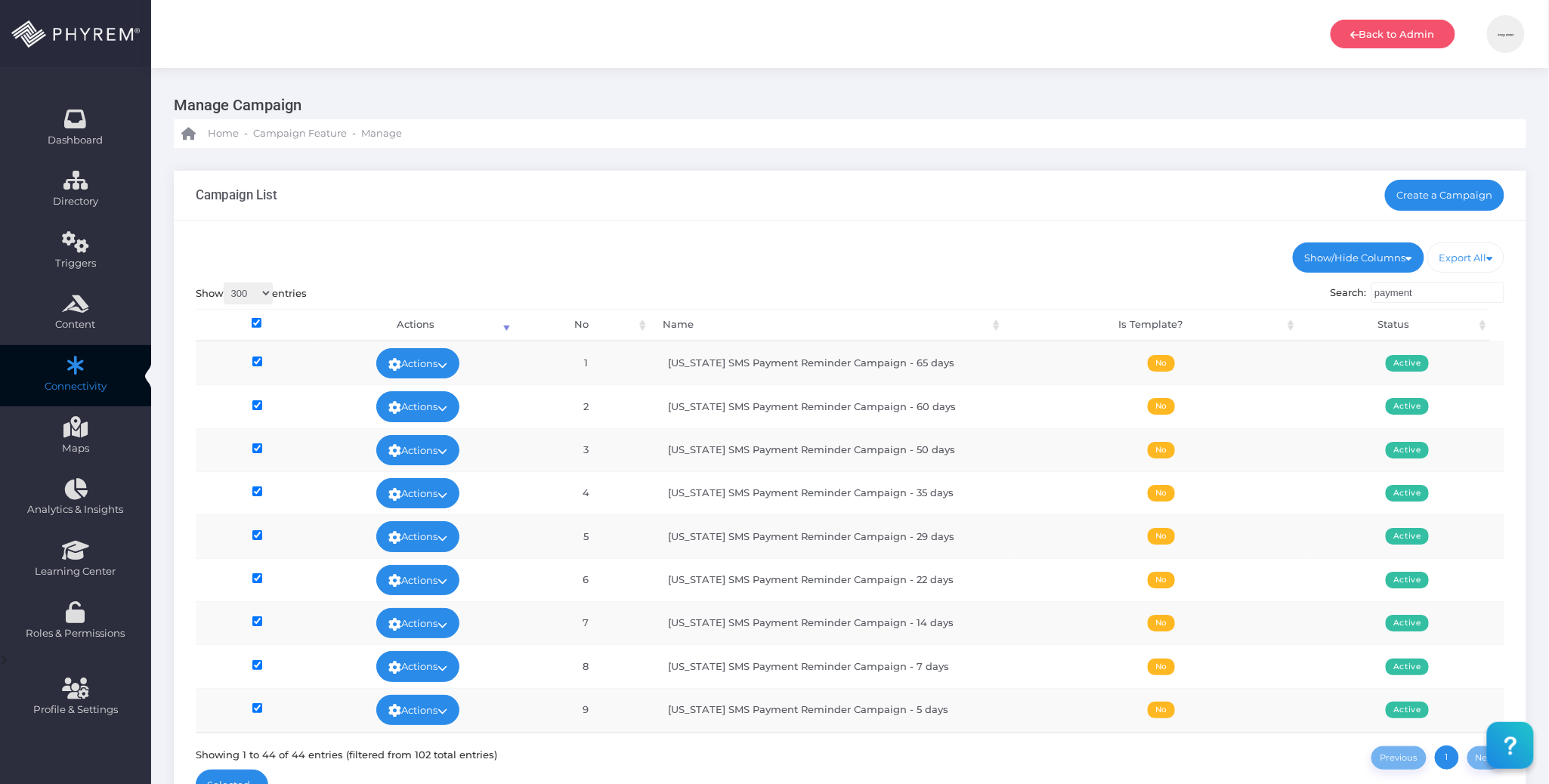
checkbox input"] "true"
checkbox input "true"
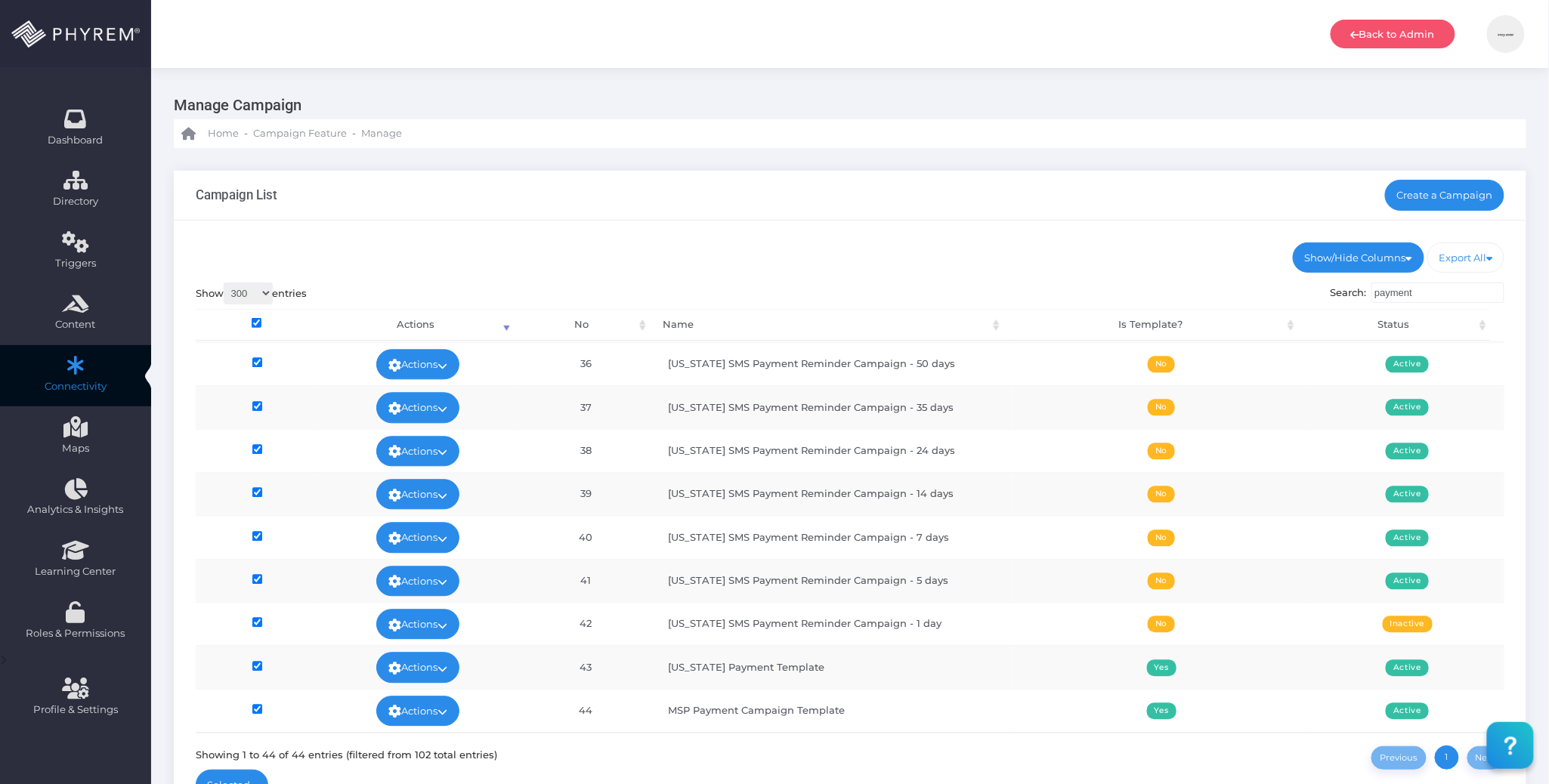
scroll to position [134, 0]
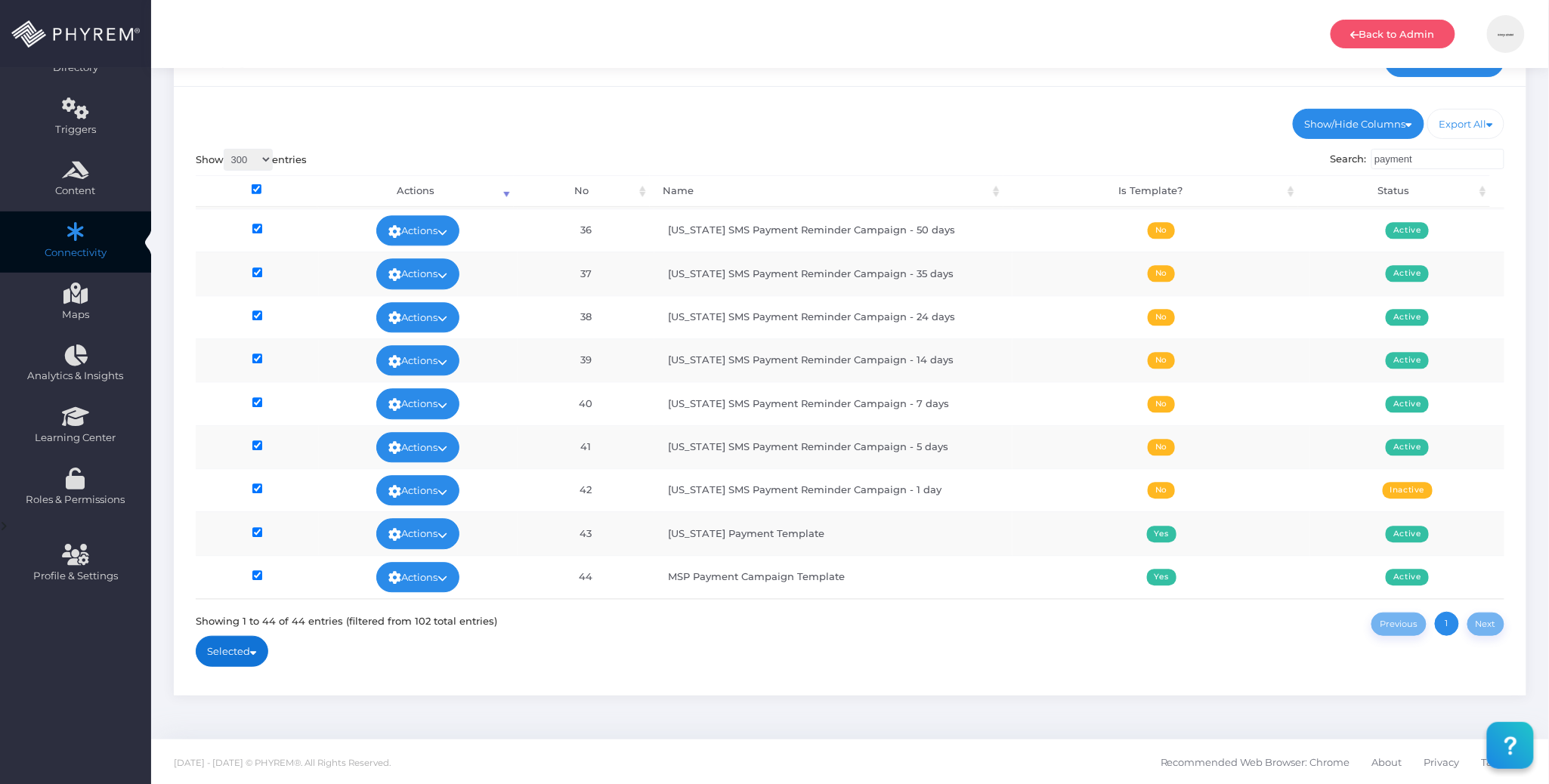
click at [254, 650] on link "Selected" at bounding box center [233, 652] width 74 height 30
click at [294, 568] on span "Deactivate Selected" at bounding box center [301, 570] width 128 height 15
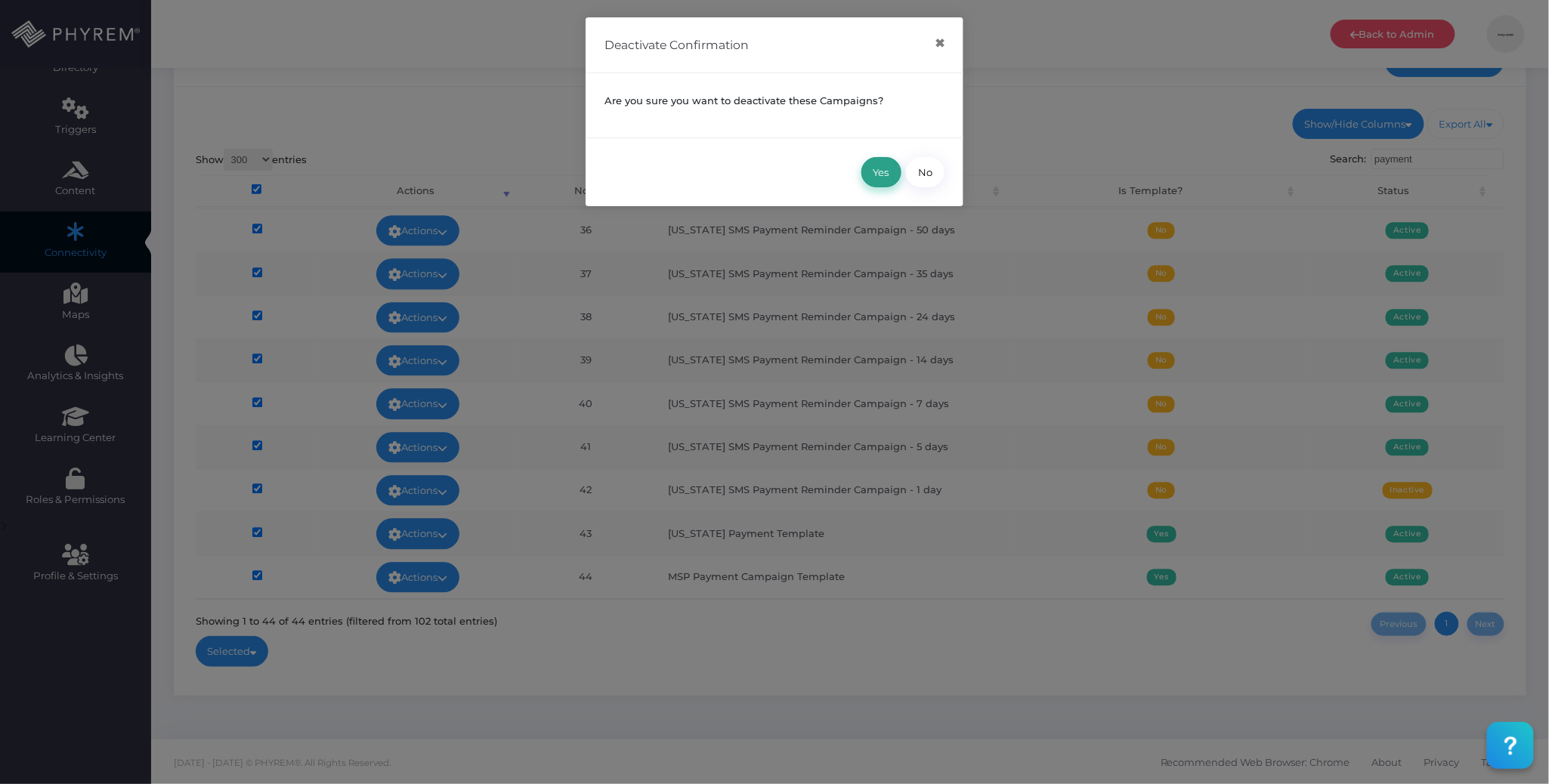
click at [887, 171] on button "Yes" at bounding box center [881, 173] width 40 height 30
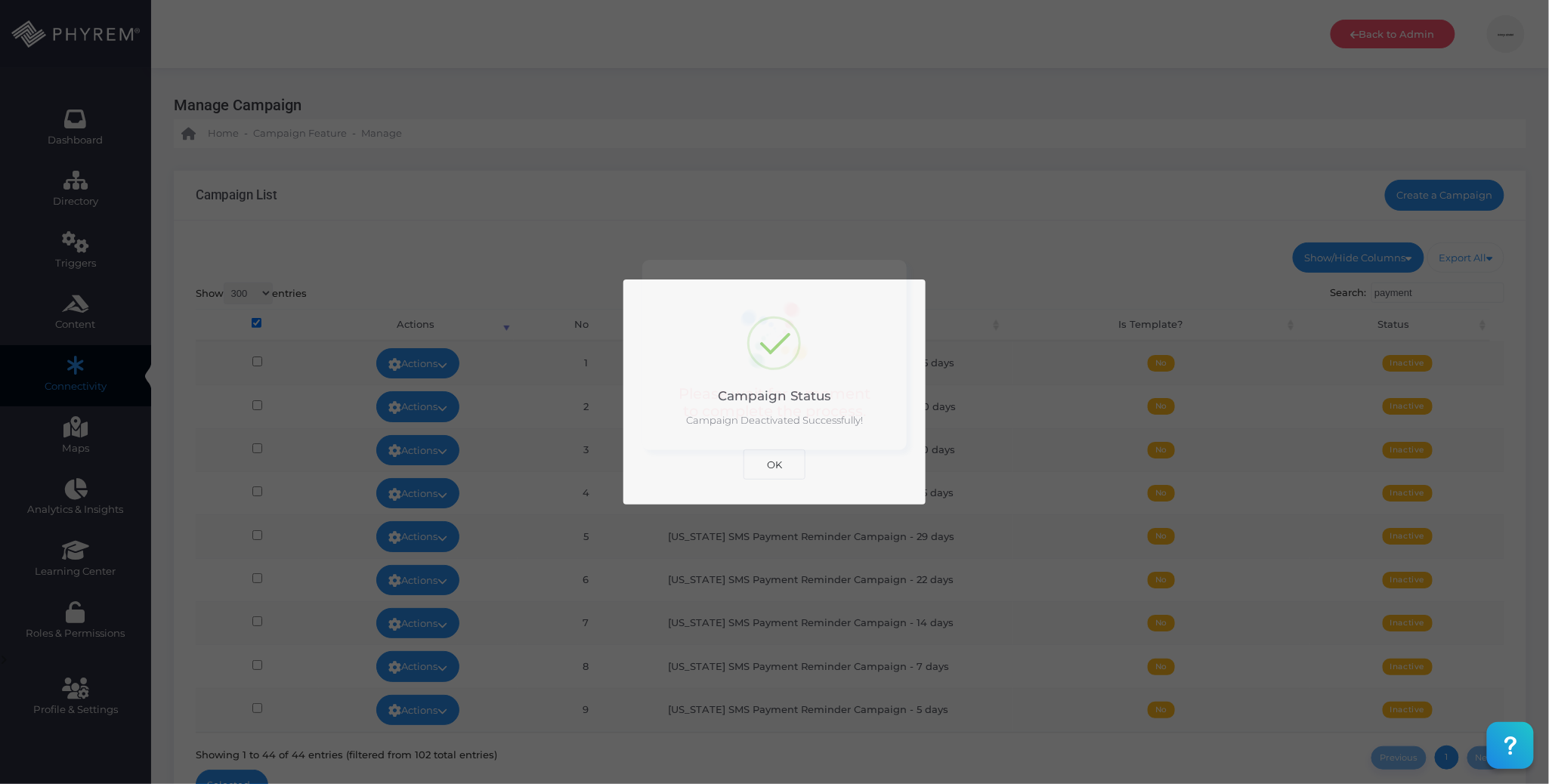
scroll to position [0, 0]
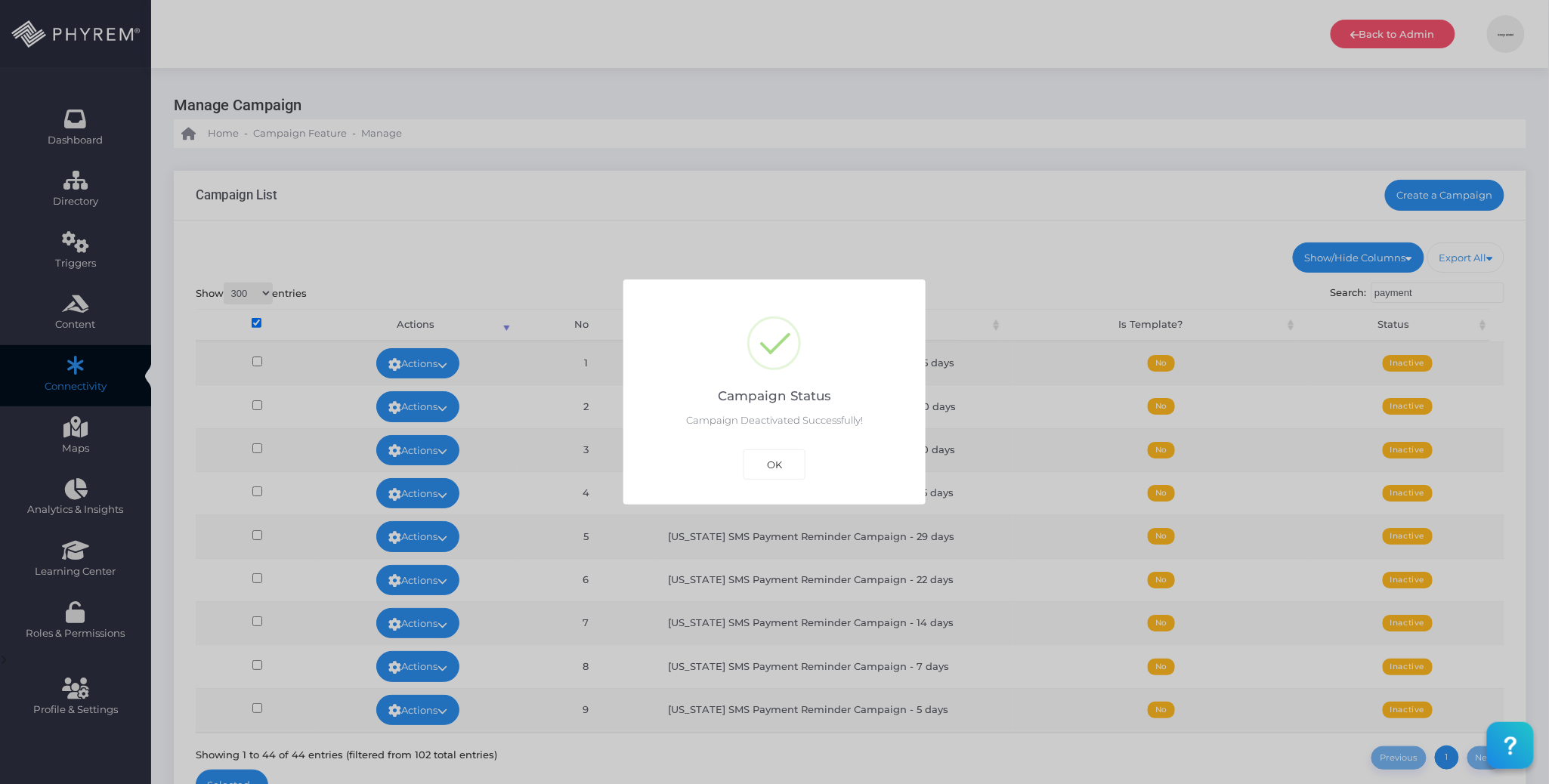
drag, startPoint x: 767, startPoint y: 470, endPoint x: 772, endPoint y: 460, distance: 11.2
click at [769, 467] on button "OK" at bounding box center [775, 465] width 62 height 30
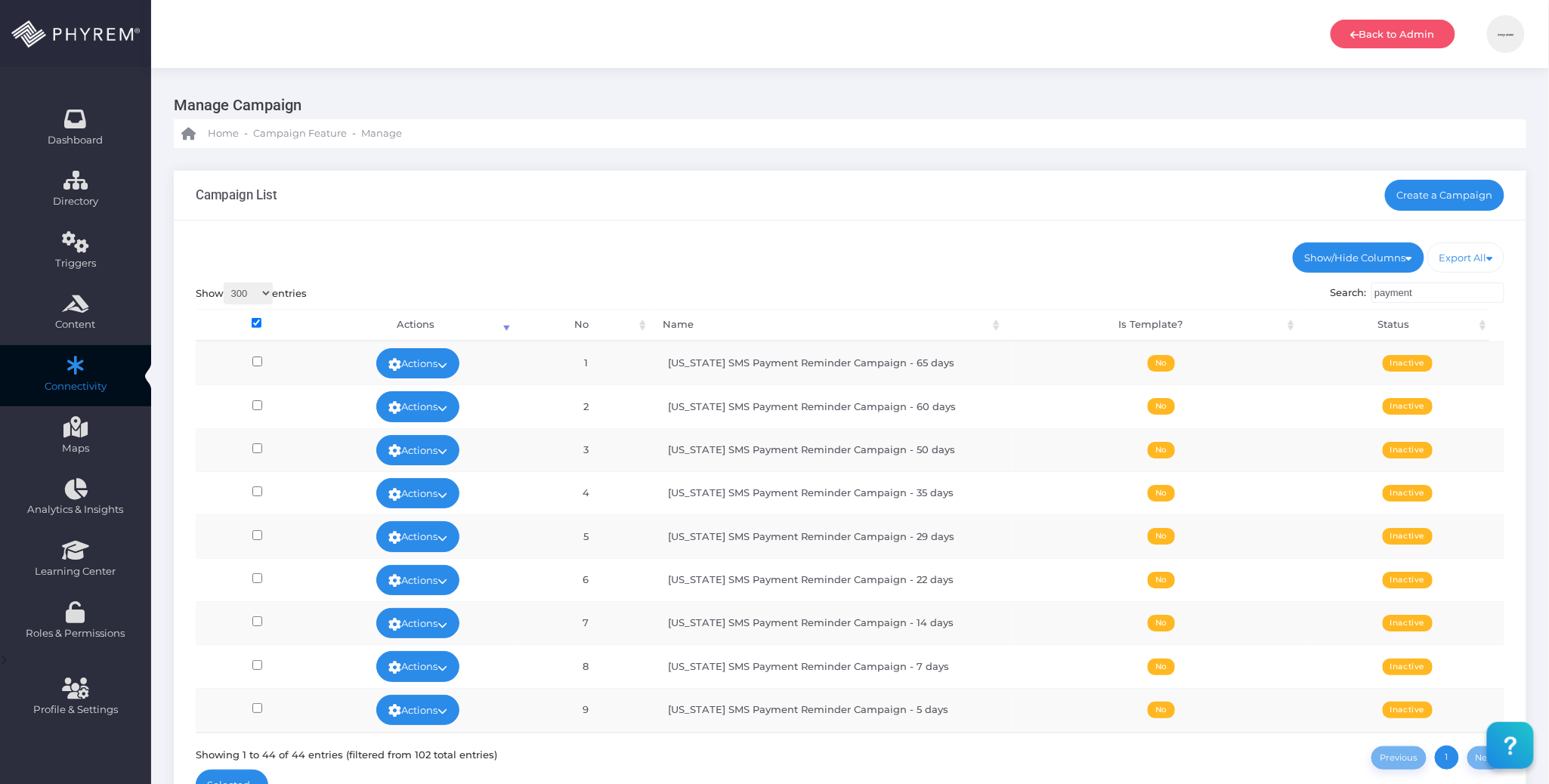
click at [1013, 266] on ul "Show/Hide Columns No Name Is Template? Status" at bounding box center [850, 258] width 1309 height 30
click at [746, 210] on div "Campaign List Create a Campaign" at bounding box center [850, 196] width 1353 height 50
drag, startPoint x: 732, startPoint y: 204, endPoint x: 1011, endPoint y: 205, distance: 279.0
click at [736, 204] on div "Campaign List Create a Campaign" at bounding box center [850, 196] width 1353 height 50
click at [725, 222] on div "Show/Hide Columns No Name Is Template? Status DONE" at bounding box center [850, 524] width 1353 height 609
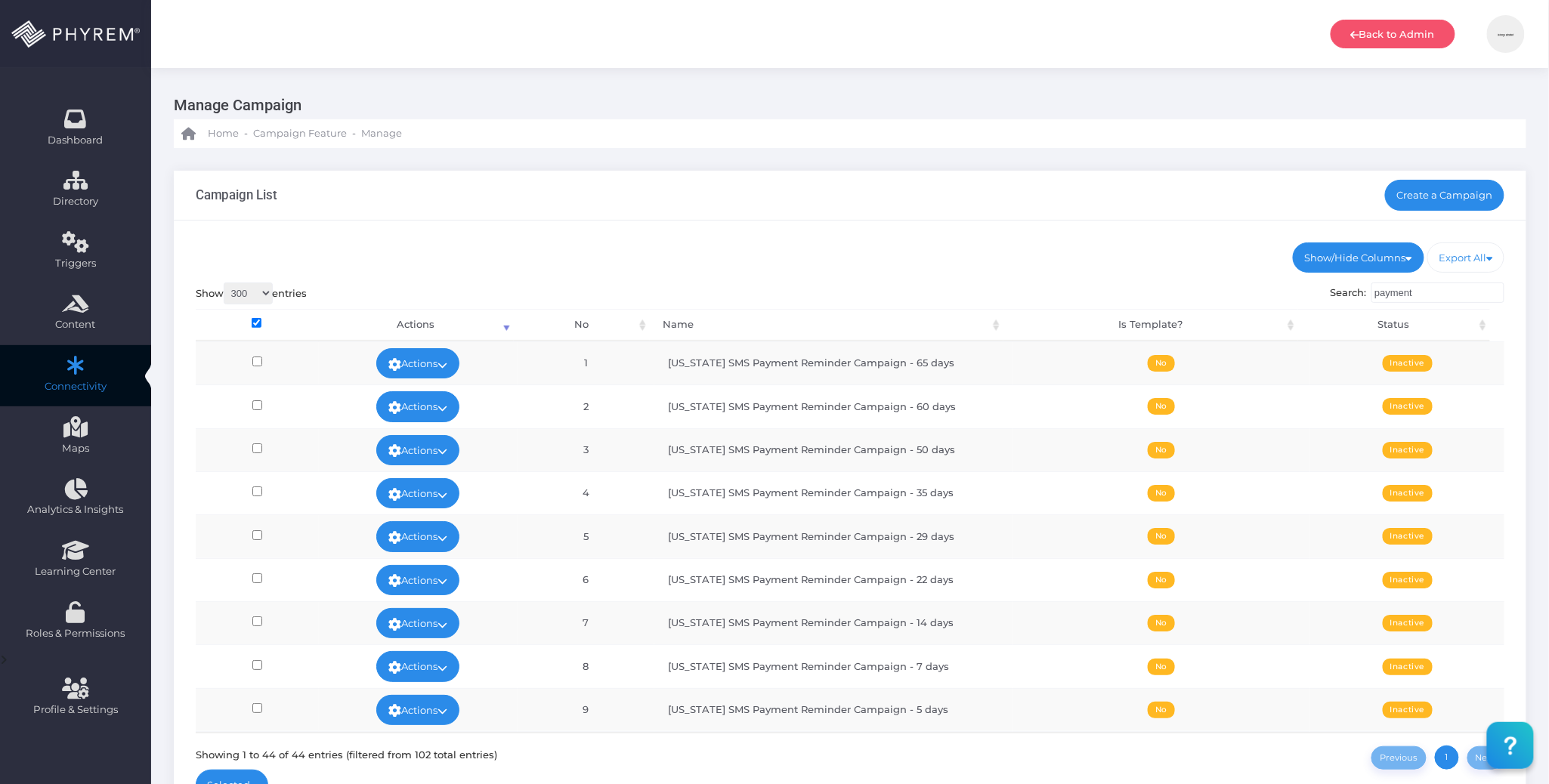
click at [669, 230] on div "Show/Hide Columns No Name Is Template? Status DONE" at bounding box center [850, 524] width 1353 height 609
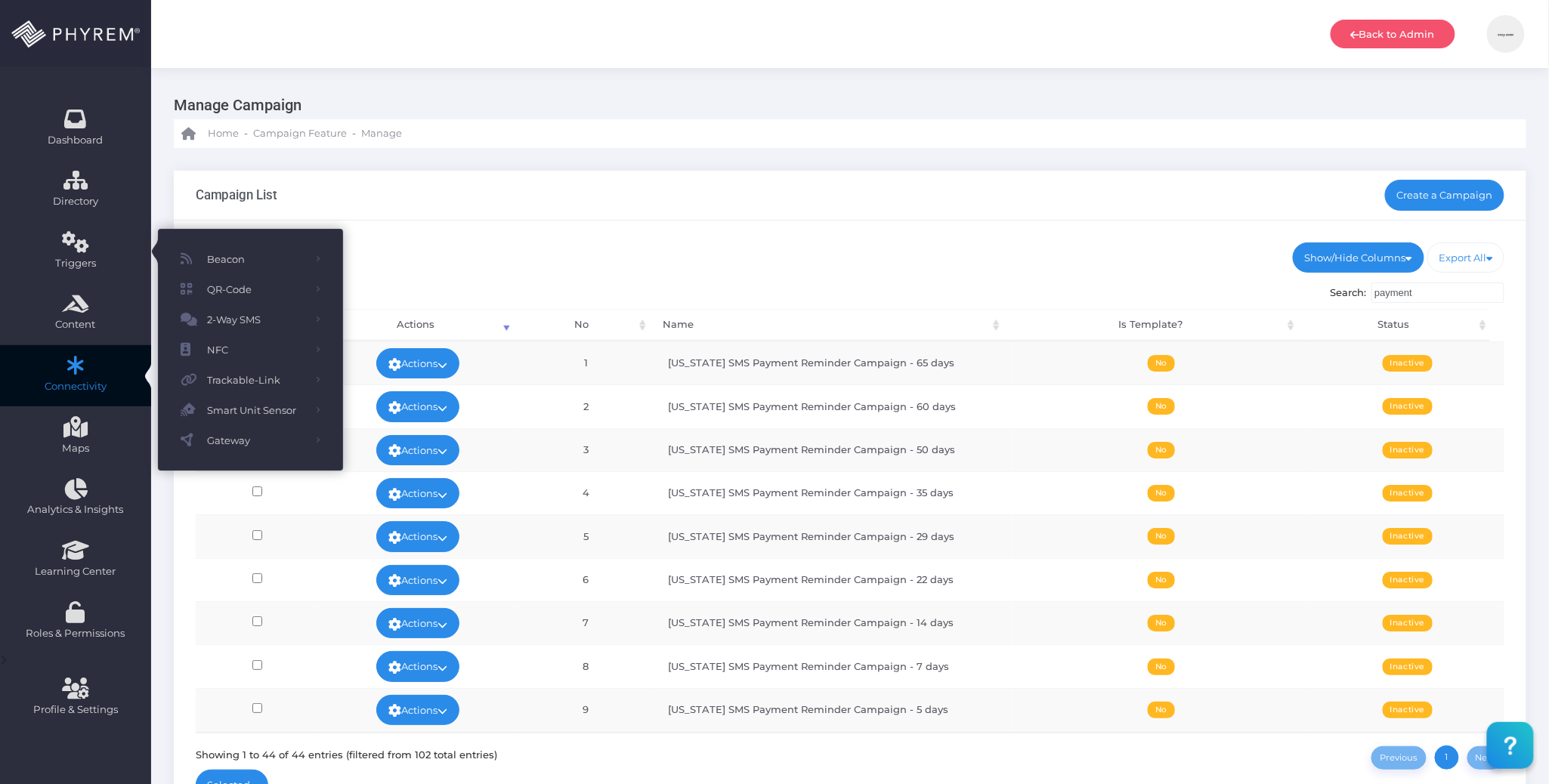
click at [592, 239] on div "Show/Hide Columns No Name Is Template? Status DONE" at bounding box center [850, 524] width 1353 height 609
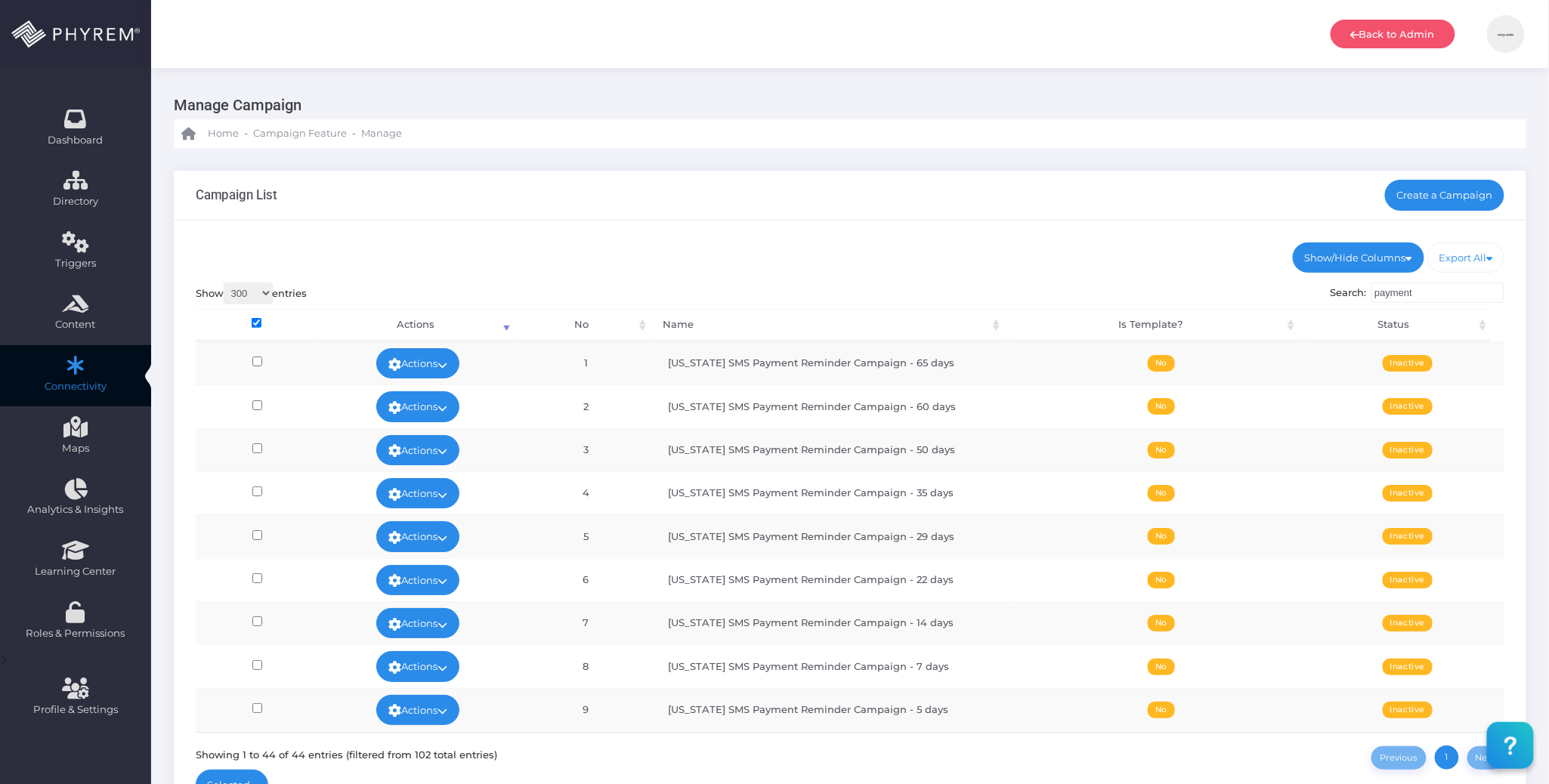
click at [786, 235] on div "Show/Hide Columns No Name Is Template? Status DONE" at bounding box center [850, 524] width 1353 height 609
click at [925, 184] on div "Campaign List Create a Campaign" at bounding box center [850, 196] width 1353 height 50
click at [916, 244] on ul "Show/Hide Columns No Name Is Template? Status" at bounding box center [850, 258] width 1309 height 30
click at [874, 293] on div "Show 20 100 300 500 1,000 entries Search: payment Processing... Actions No Name…" at bounding box center [850, 526] width 1309 height 487
click at [86, 116] on link "Dashboard" at bounding box center [75, 129] width 151 height 62
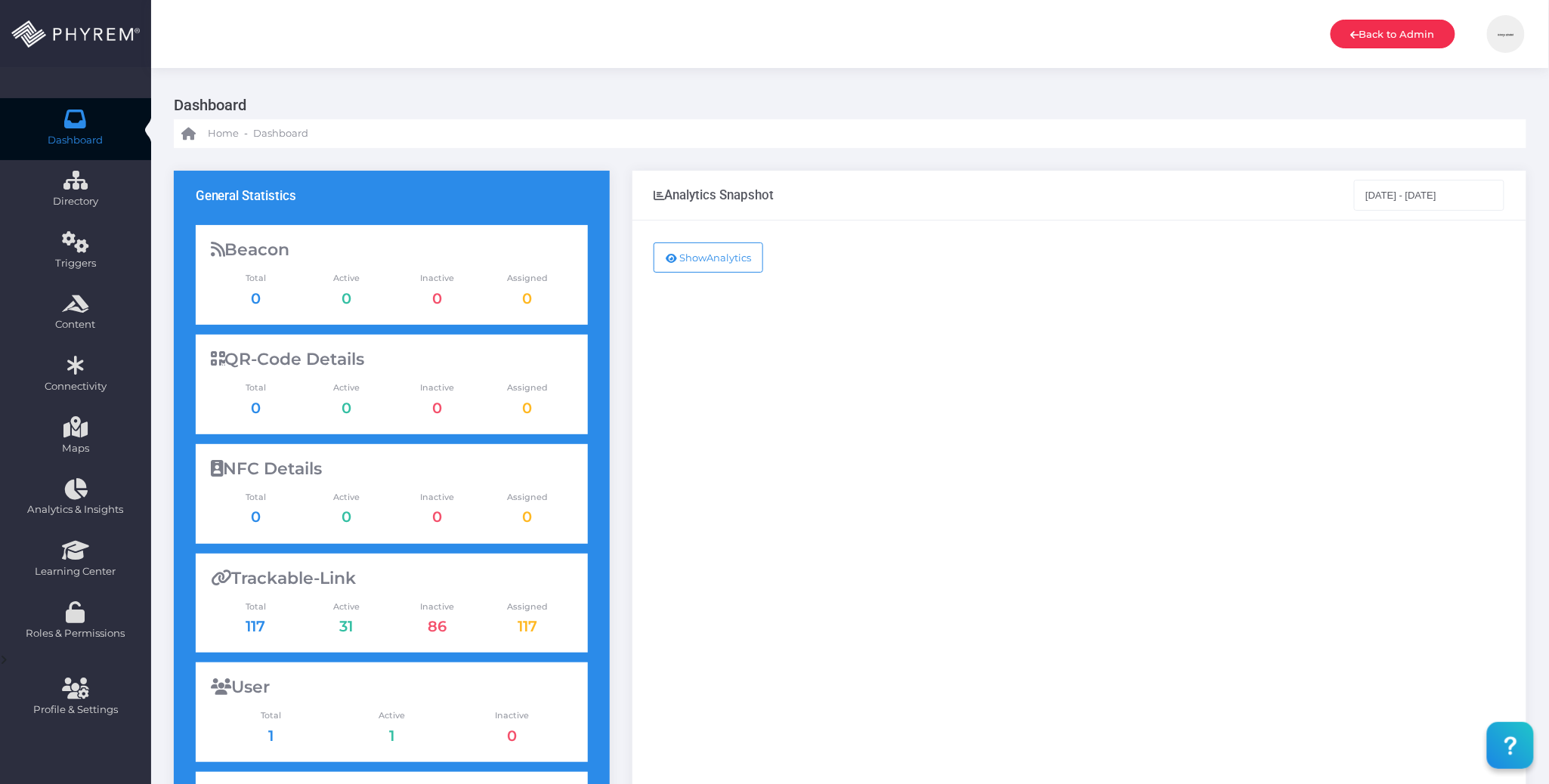
click at [1374, 34] on link "Back to Admin" at bounding box center [1393, 34] width 125 height 28
